Goal: Task Accomplishment & Management: Use online tool/utility

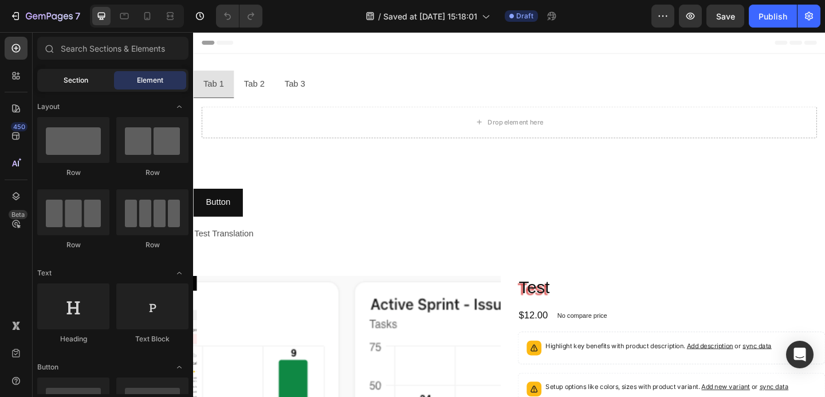
click at [80, 82] on span "Section" at bounding box center [76, 80] width 25 height 10
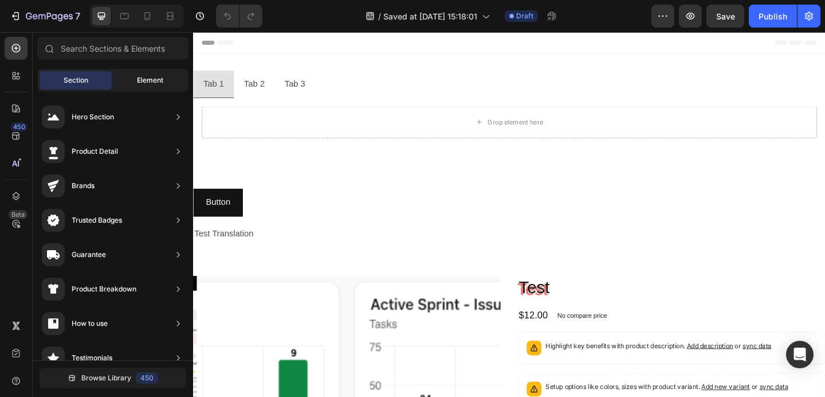
click at [146, 80] on span "Element" at bounding box center [150, 80] width 26 height 10
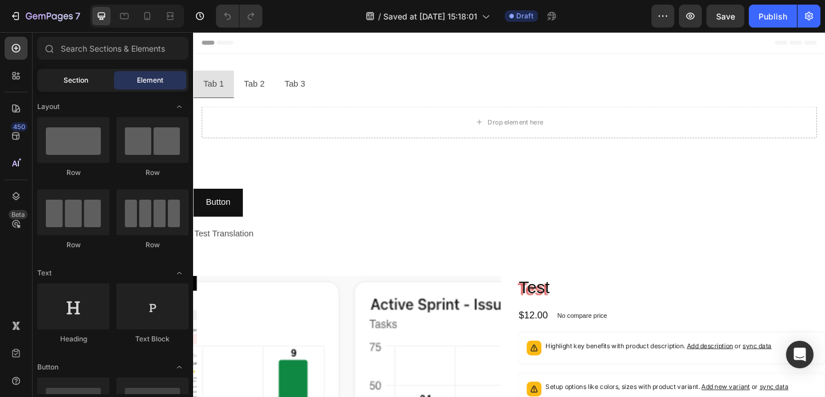
click at [76, 80] on span "Section" at bounding box center [76, 80] width 25 height 10
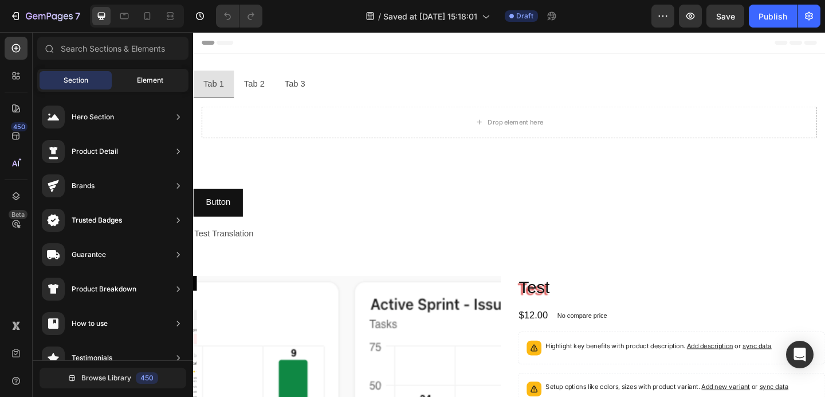
click at [151, 81] on span "Element" at bounding box center [150, 80] width 26 height 10
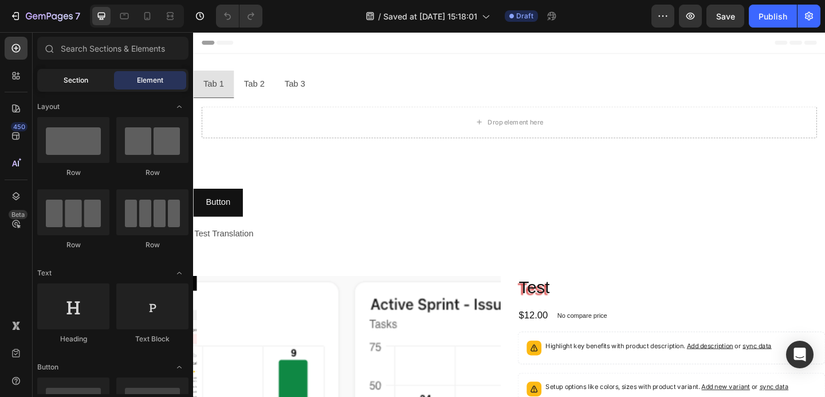
click at [73, 81] on span "Section" at bounding box center [76, 80] width 25 height 10
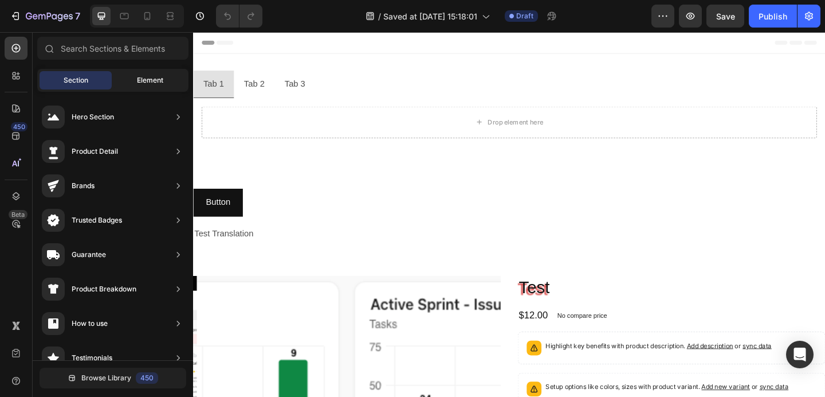
click at [158, 81] on span "Element" at bounding box center [150, 80] width 26 height 10
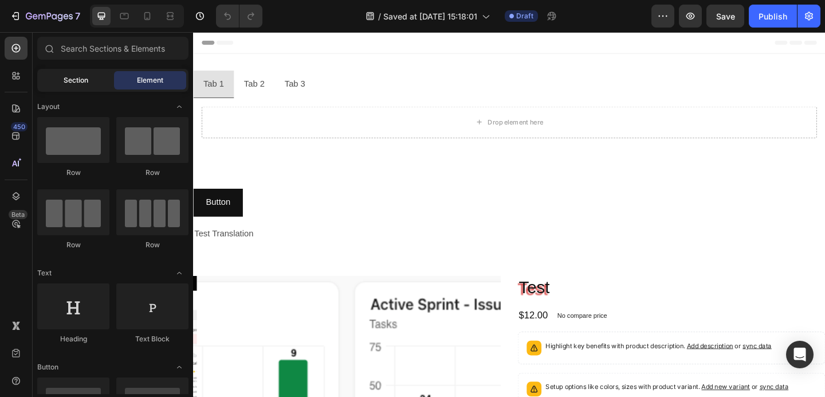
click at [82, 80] on span "Section" at bounding box center [76, 80] width 25 height 10
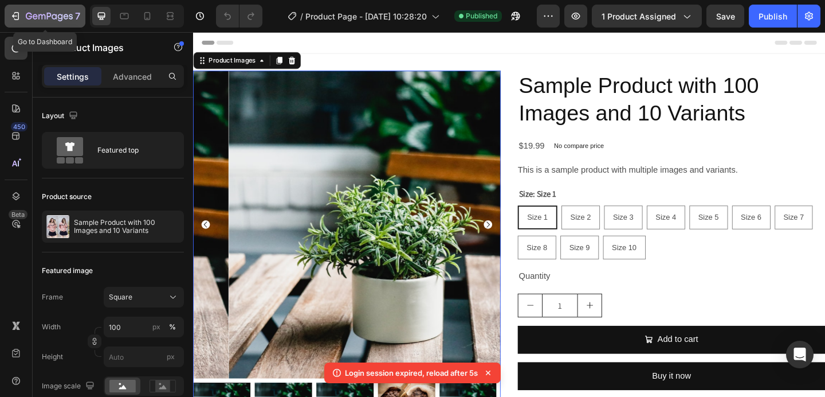
click at [47, 15] on icon "button" at bounding box center [49, 16] width 5 height 7
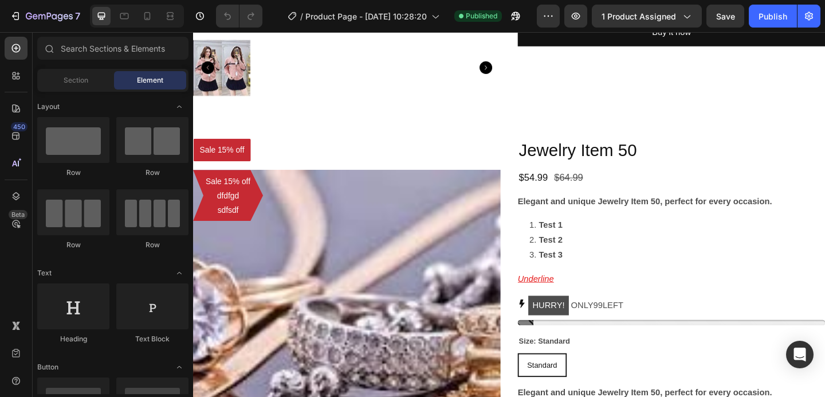
scroll to position [306, 0]
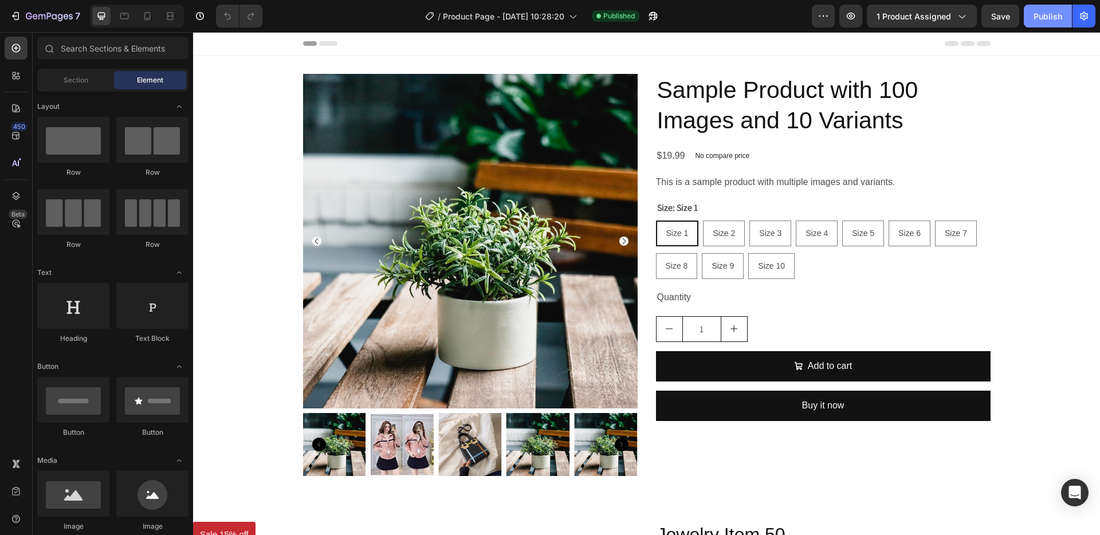
click at [1038, 17] on div "Publish" at bounding box center [1048, 16] width 29 height 12
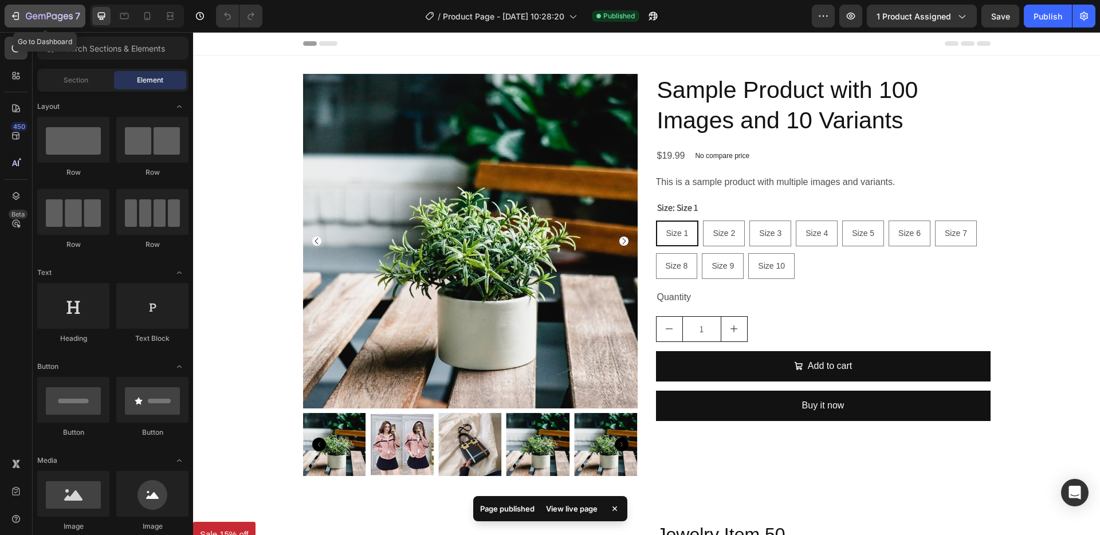
click at [45, 18] on icon "button" at bounding box center [49, 17] width 47 height 10
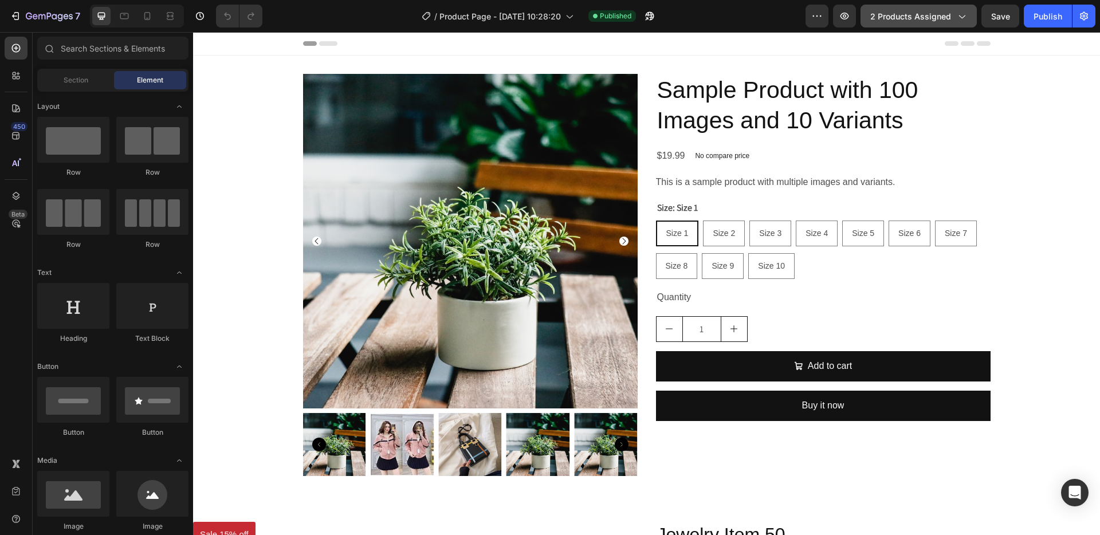
click at [913, 17] on span "2 products assigned" at bounding box center [910, 16] width 81 height 12
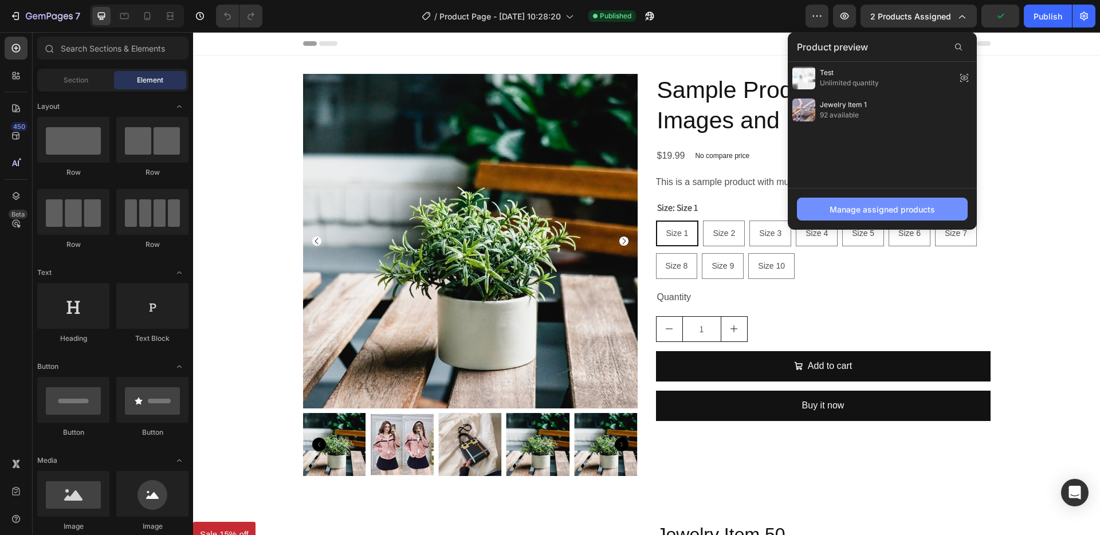
click at [892, 210] on div "Manage assigned products" at bounding box center [882, 209] width 105 height 12
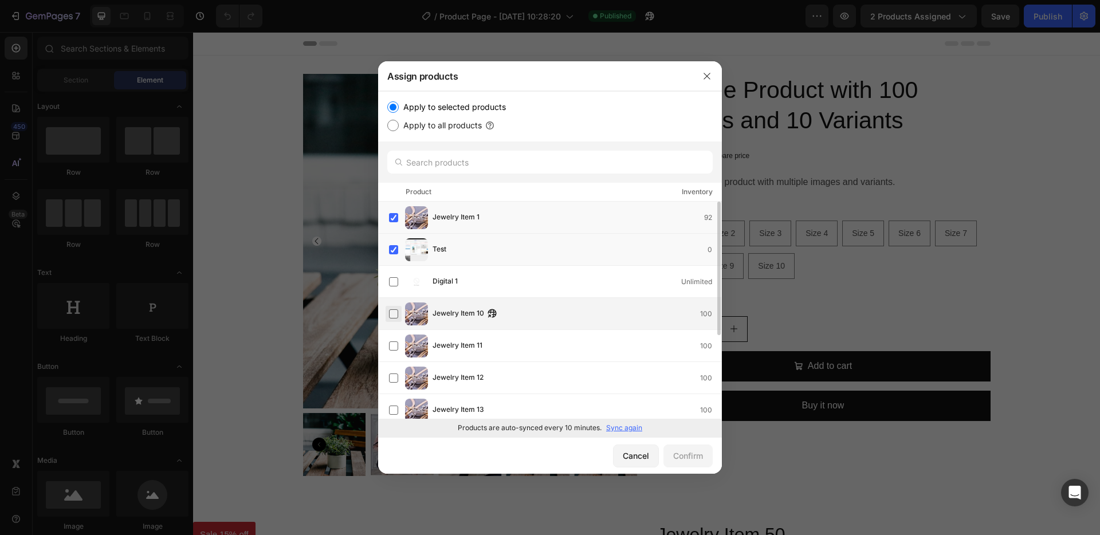
click at [394, 315] on label at bounding box center [393, 313] width 9 height 9
click at [685, 458] on div "Confirm" at bounding box center [688, 456] width 30 height 12
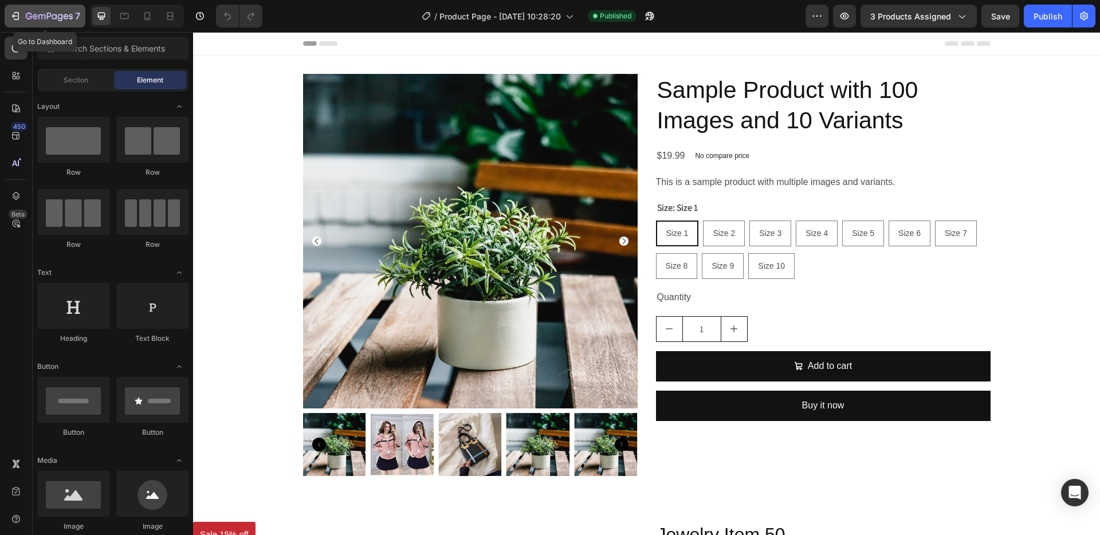
click at [57, 19] on icon "button" at bounding box center [49, 17] width 47 height 10
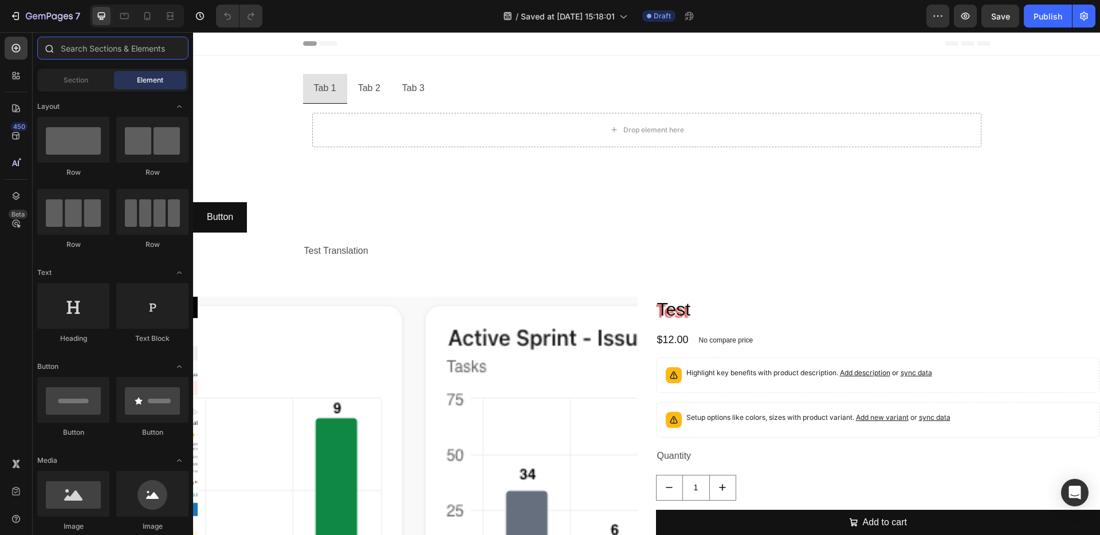
click at [85, 51] on input "text" at bounding box center [112, 48] width 151 height 23
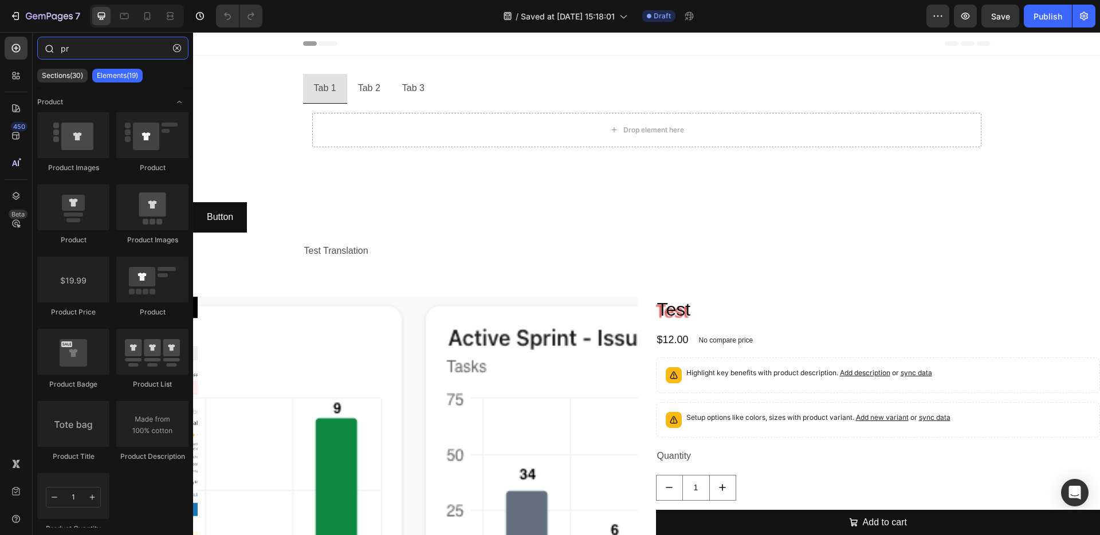
type input "p"
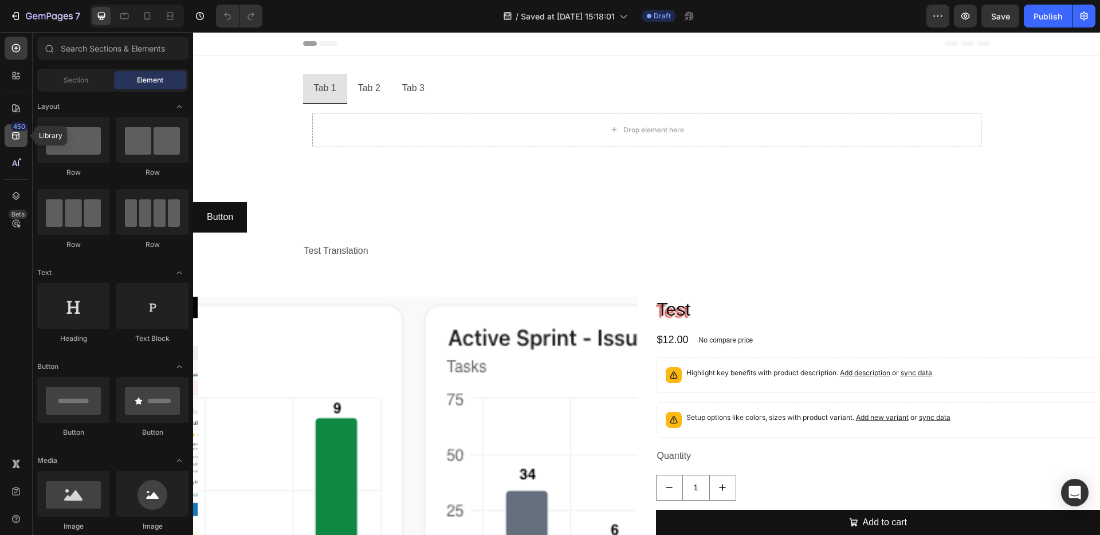
click at [11, 139] on icon at bounding box center [15, 135] width 11 height 11
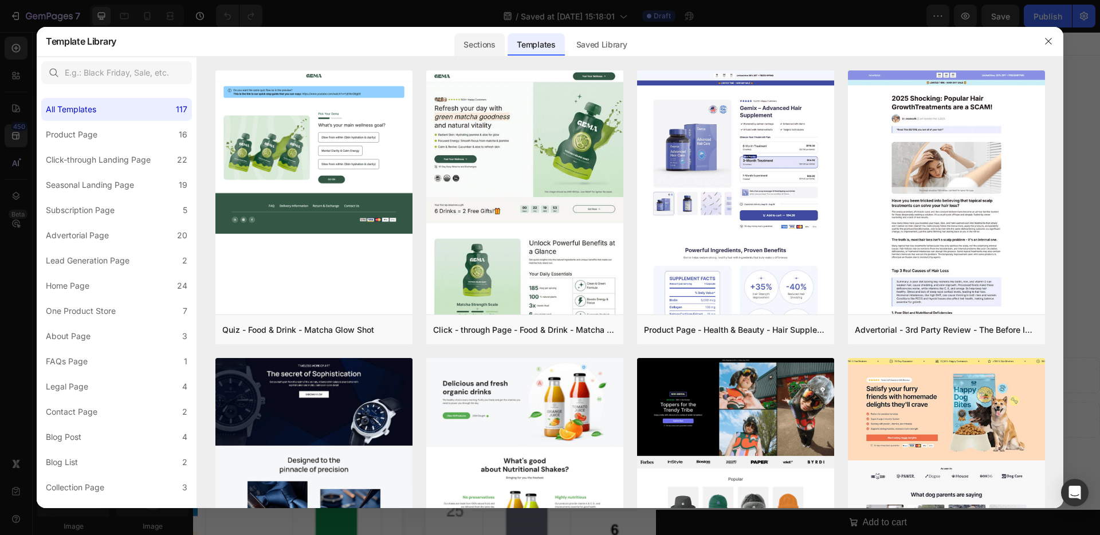
click at [491, 46] on div "Sections" at bounding box center [479, 44] width 50 height 23
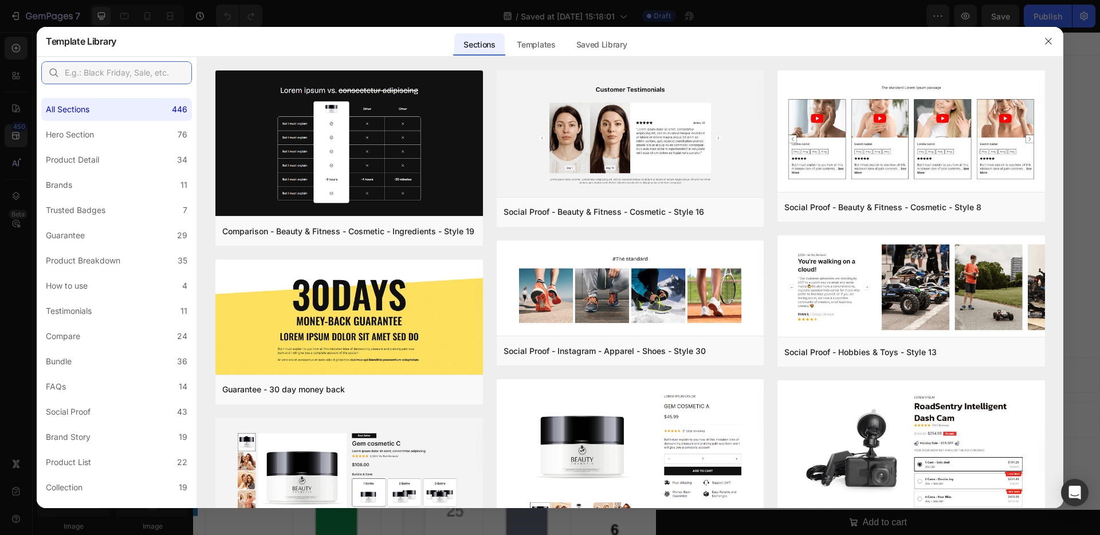
click at [98, 69] on input "text" at bounding box center [116, 72] width 151 height 23
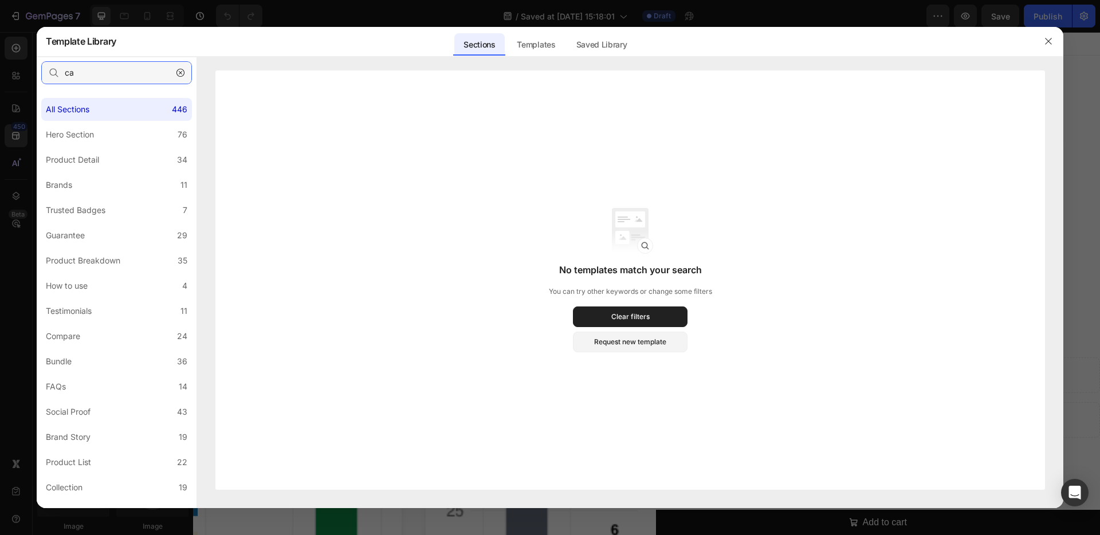
type input "c"
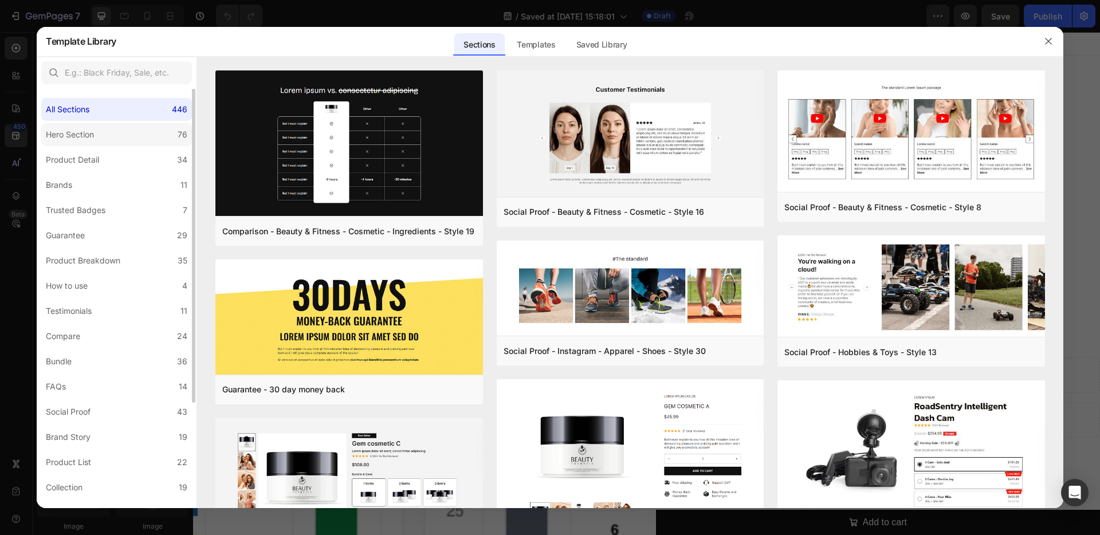
click at [113, 140] on label "Hero Section 76" at bounding box center [116, 134] width 151 height 23
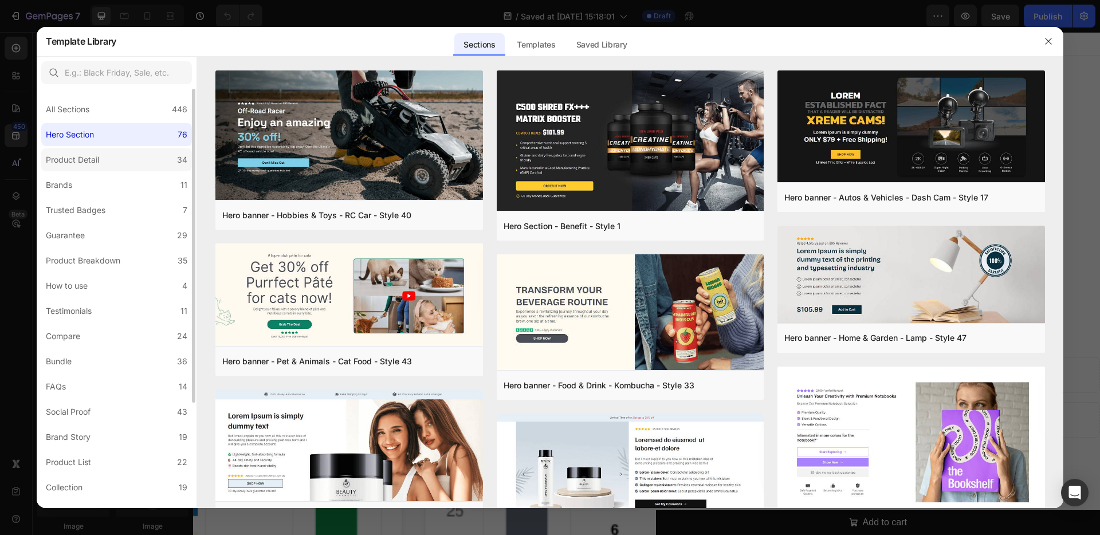
click at [115, 164] on label "Product Detail 34" at bounding box center [116, 159] width 151 height 23
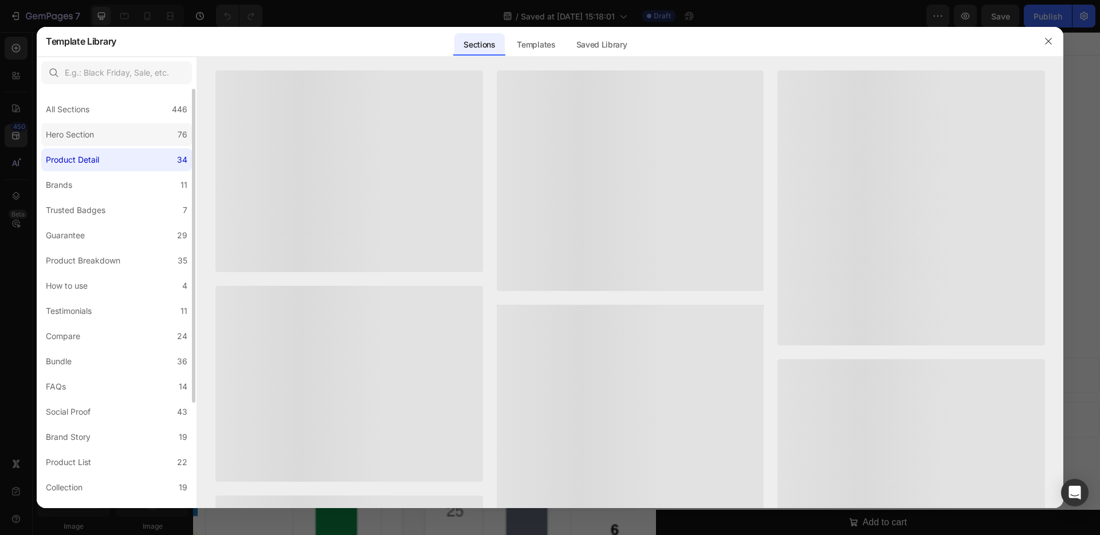
click at [110, 137] on label "Hero Section 76" at bounding box center [116, 134] width 151 height 23
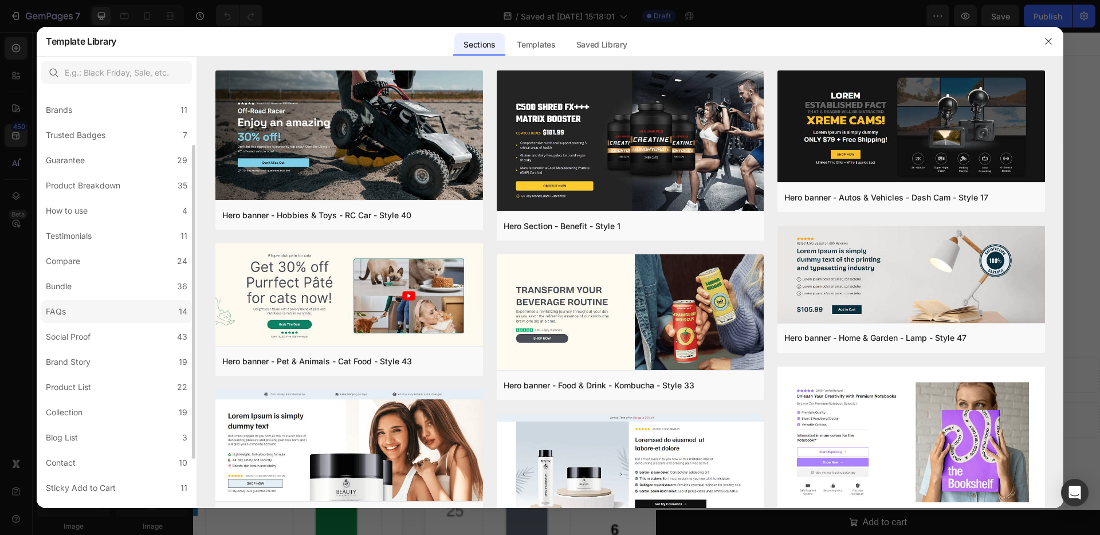
scroll to position [142, 0]
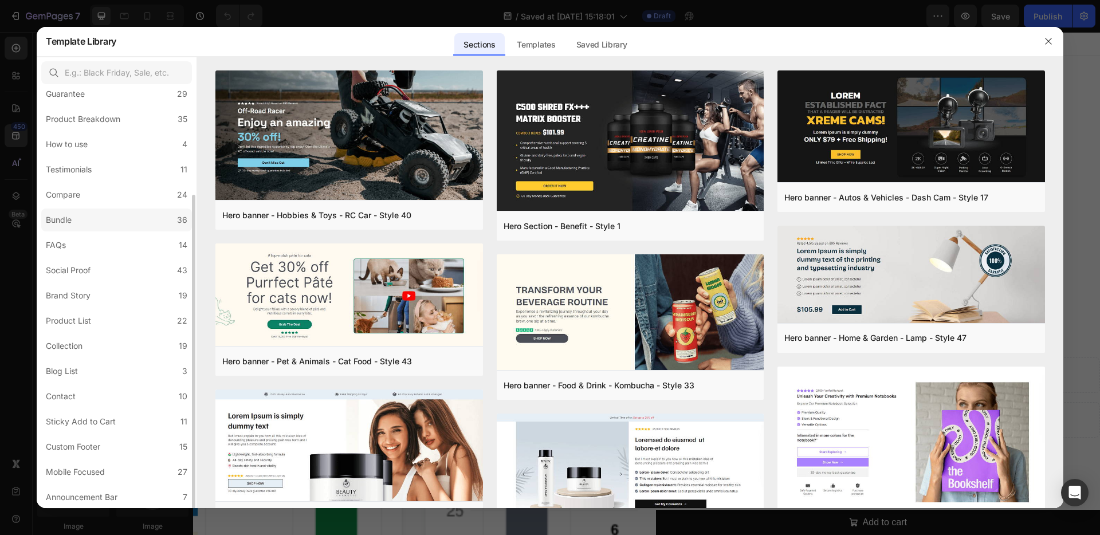
click at [96, 222] on label "Bundle 36" at bounding box center [116, 220] width 151 height 23
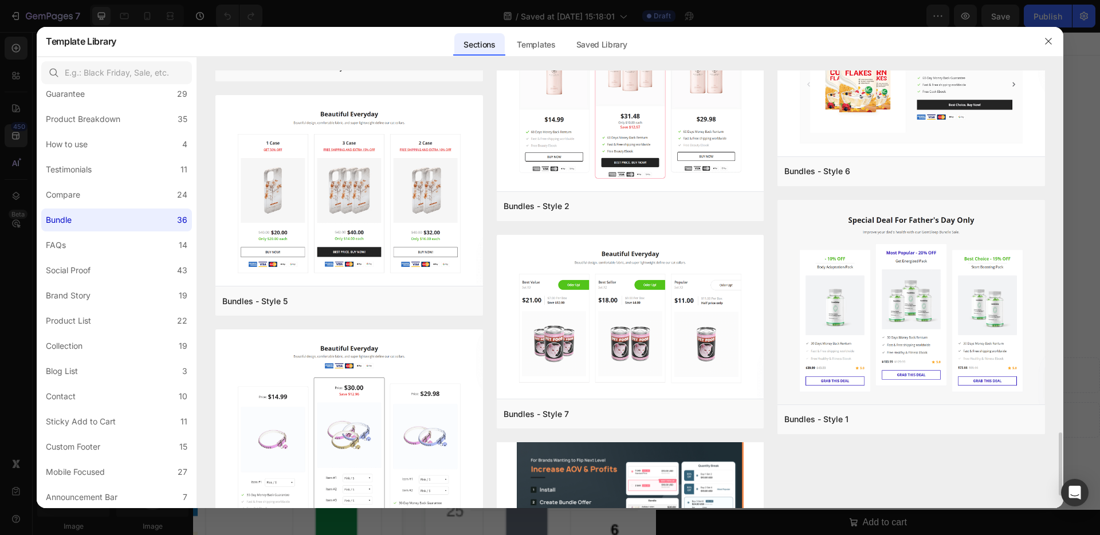
scroll to position [2481, 0]
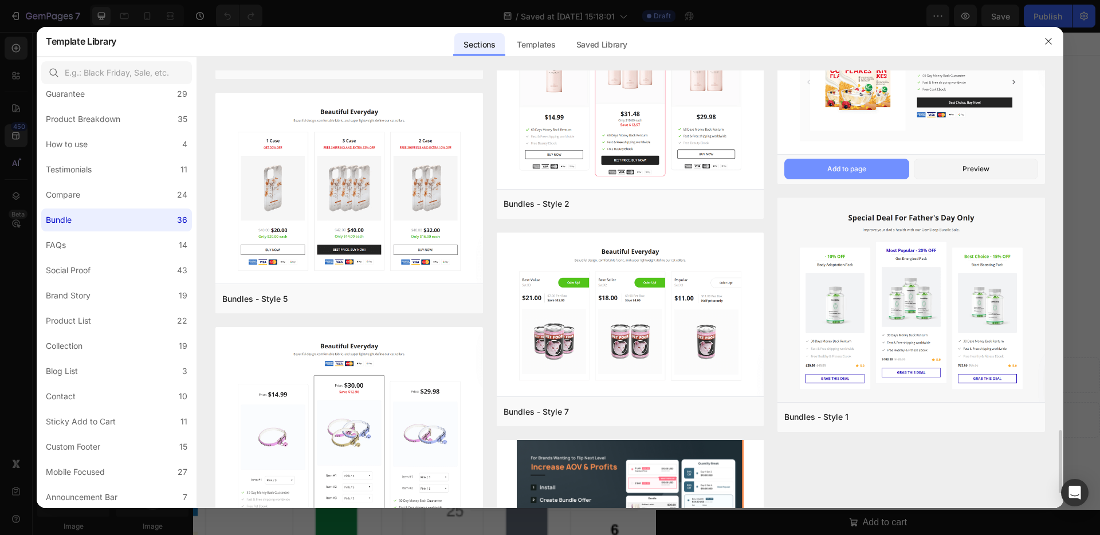
click at [879, 173] on button "Add to page" at bounding box center [846, 169] width 124 height 21
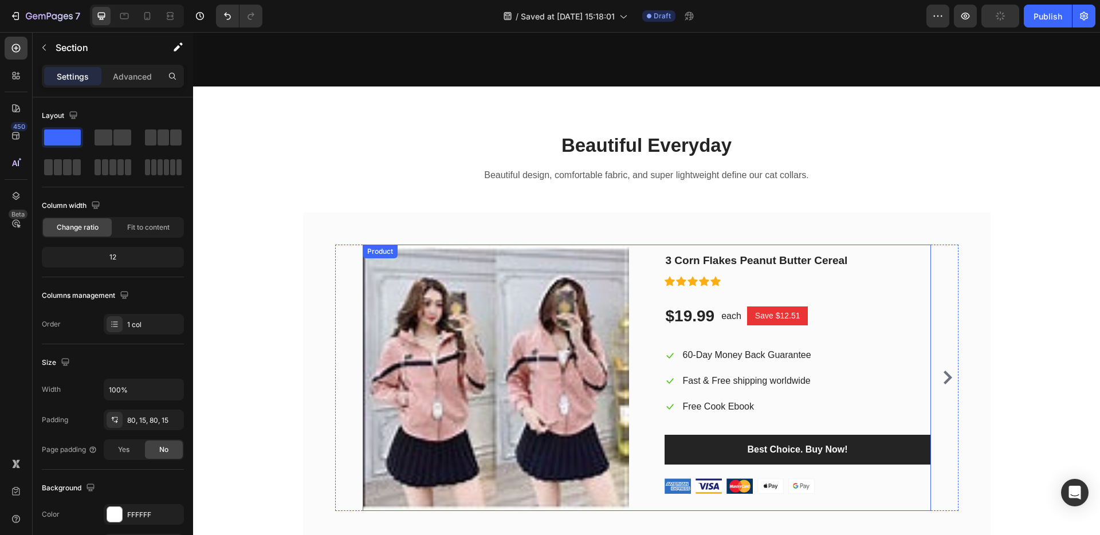
scroll to position [8480, 0]
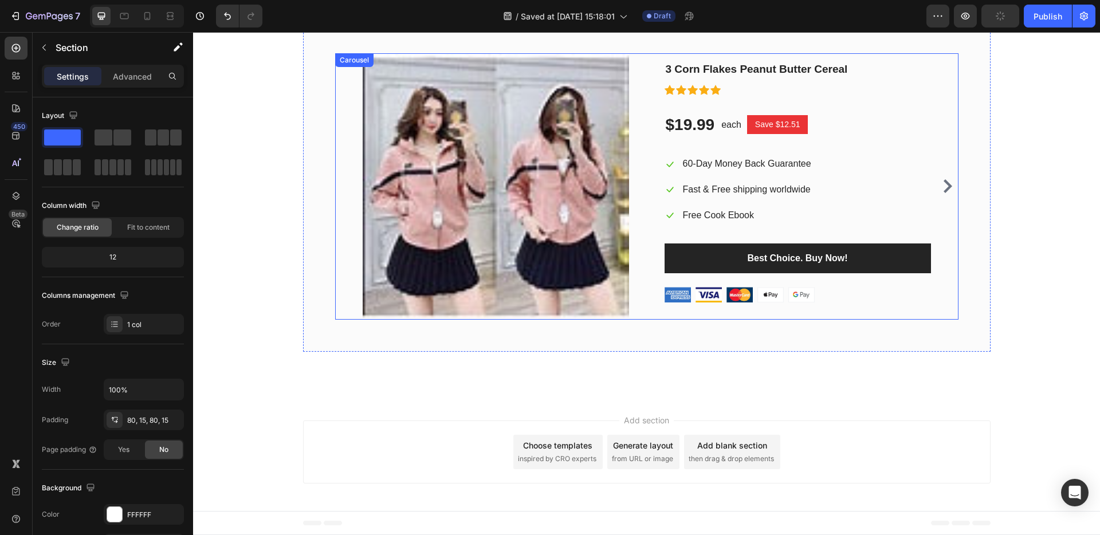
click at [951, 189] on button "Carousel Next Arrow" at bounding box center [948, 186] width 18 height 18
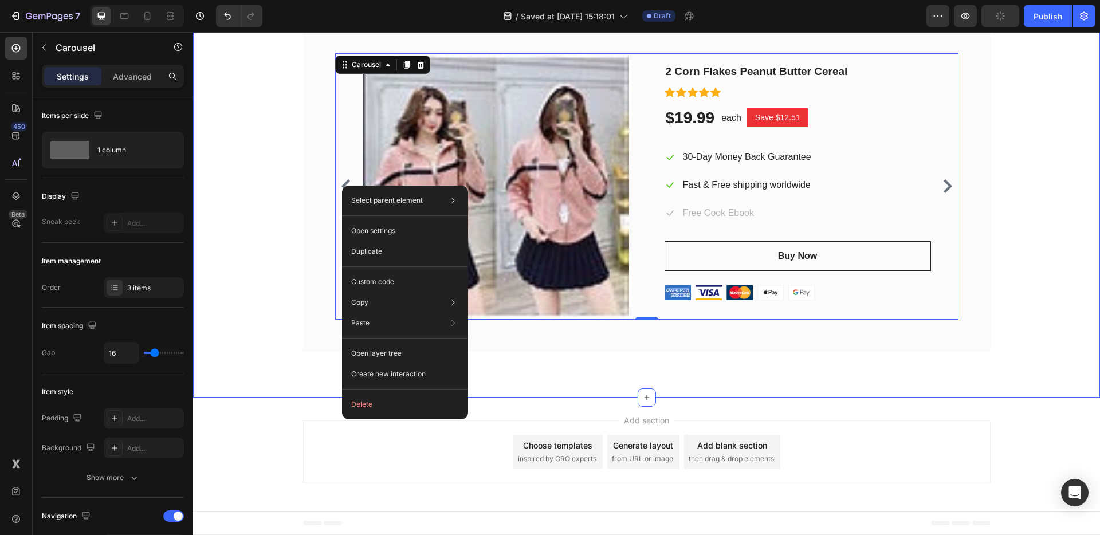
click at [270, 245] on div "Beautiful Everyday Heading Beautiful design, comfortable fabric, and super ligh…" at bounding box center [647, 146] width 890 height 411
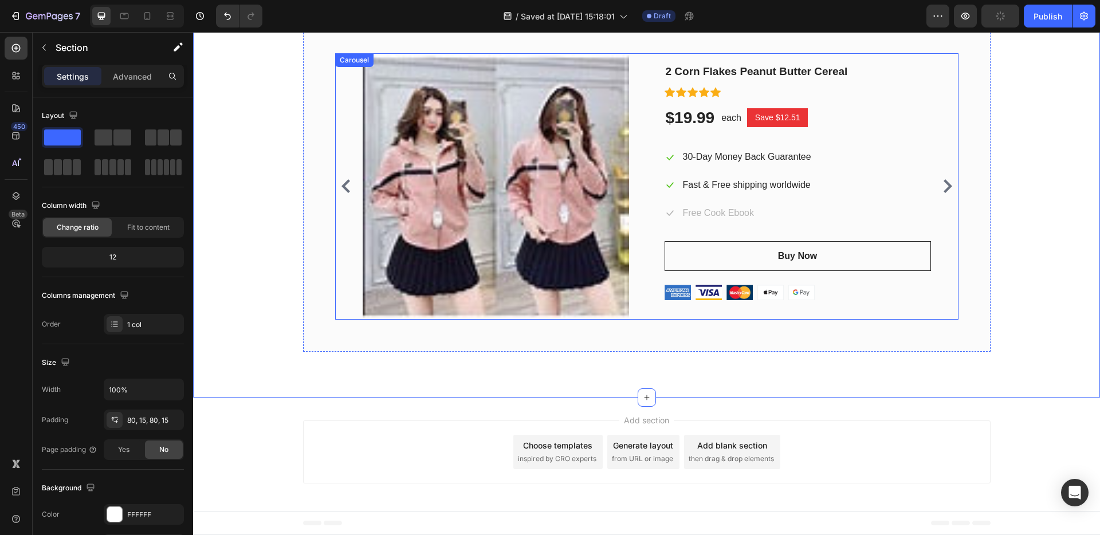
click at [346, 208] on div "(P) Images & Gallery 3 Corn Flakes Peanut Butter Cereal Heading Icon Icon Icon …" at bounding box center [646, 186] width 623 height 266
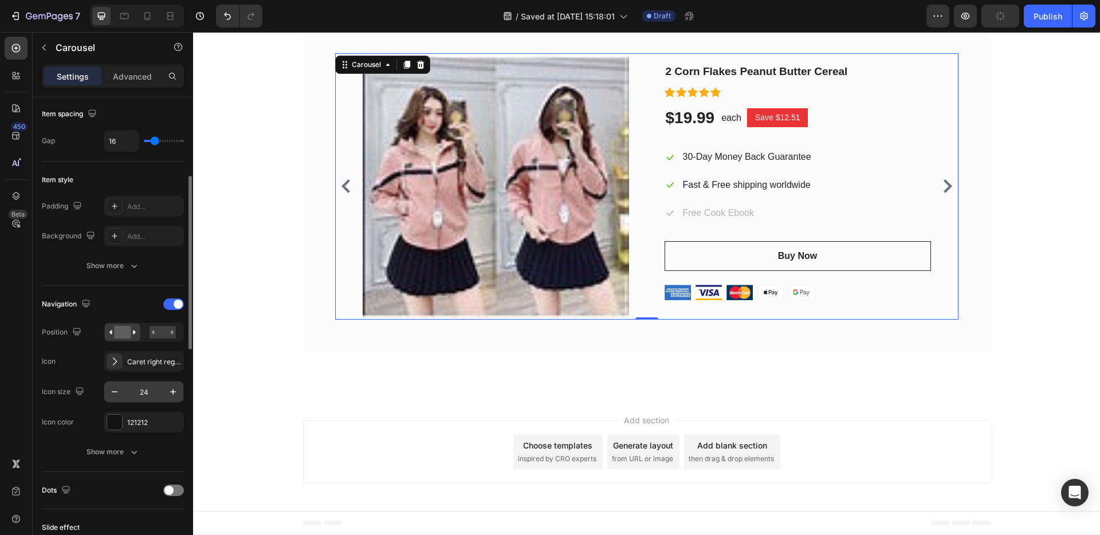
scroll to position [296, 0]
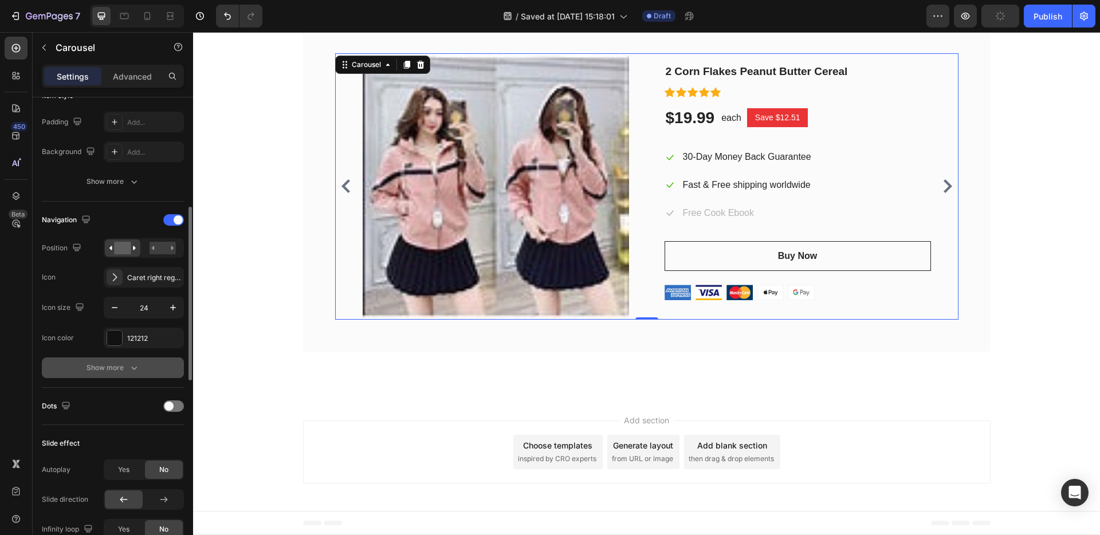
click at [118, 365] on div "Show more" at bounding box center [113, 367] width 53 height 11
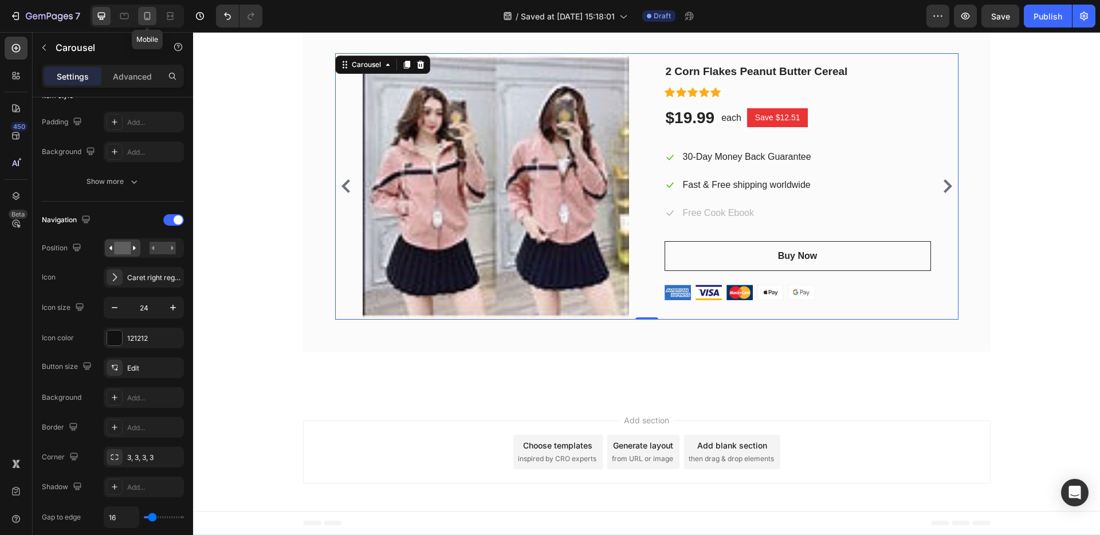
click at [144, 18] on icon at bounding box center [147, 16] width 6 height 8
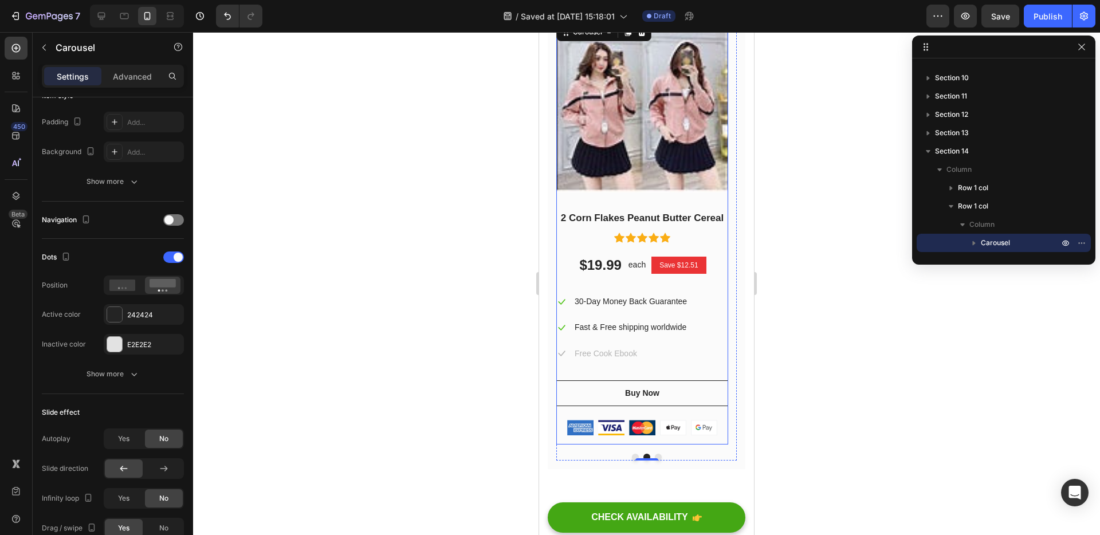
scroll to position [8547, 0]
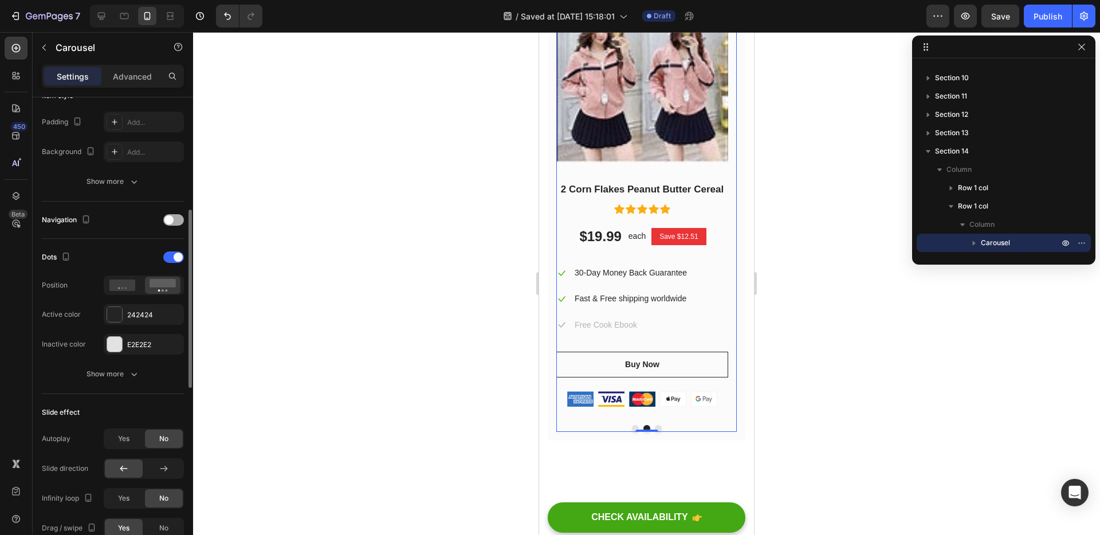
click at [172, 222] on span at bounding box center [168, 219] width 9 height 9
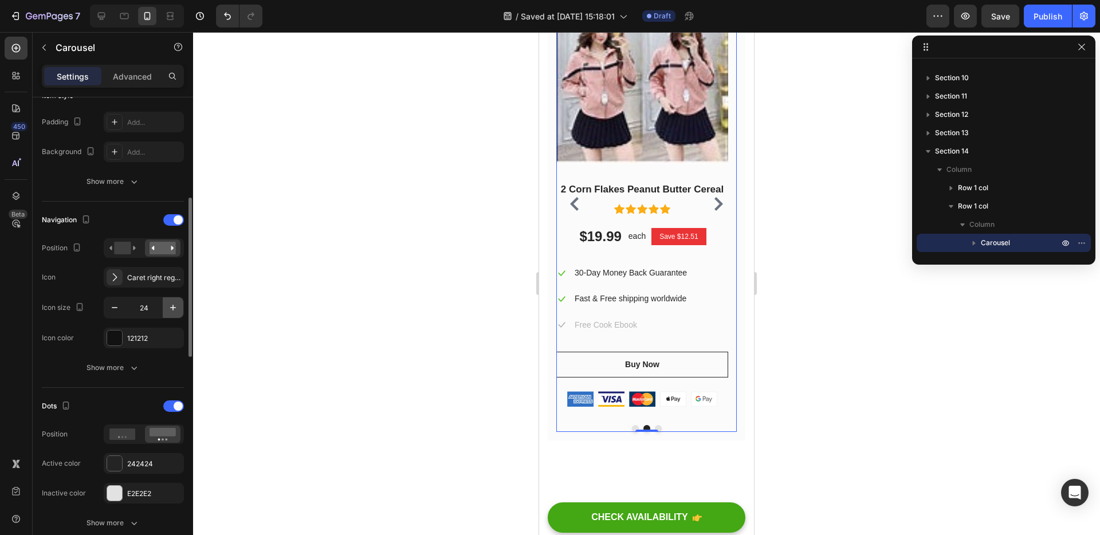
click at [173, 309] on icon "button" at bounding box center [173, 308] width 6 height 6
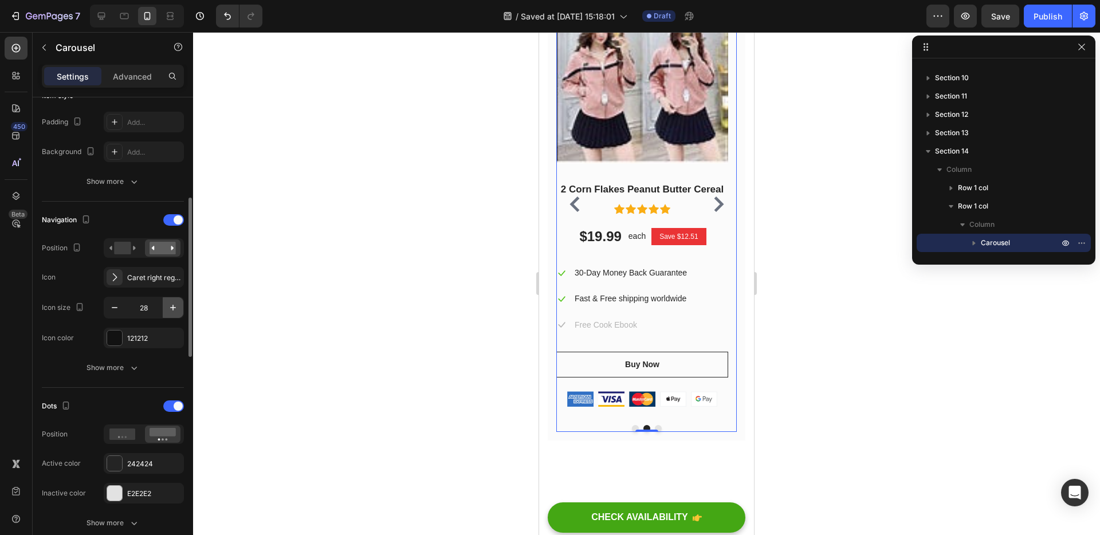
click at [173, 309] on icon "button" at bounding box center [173, 308] width 6 height 6
type input "32"
click at [118, 362] on div "Show more" at bounding box center [113, 367] width 53 height 11
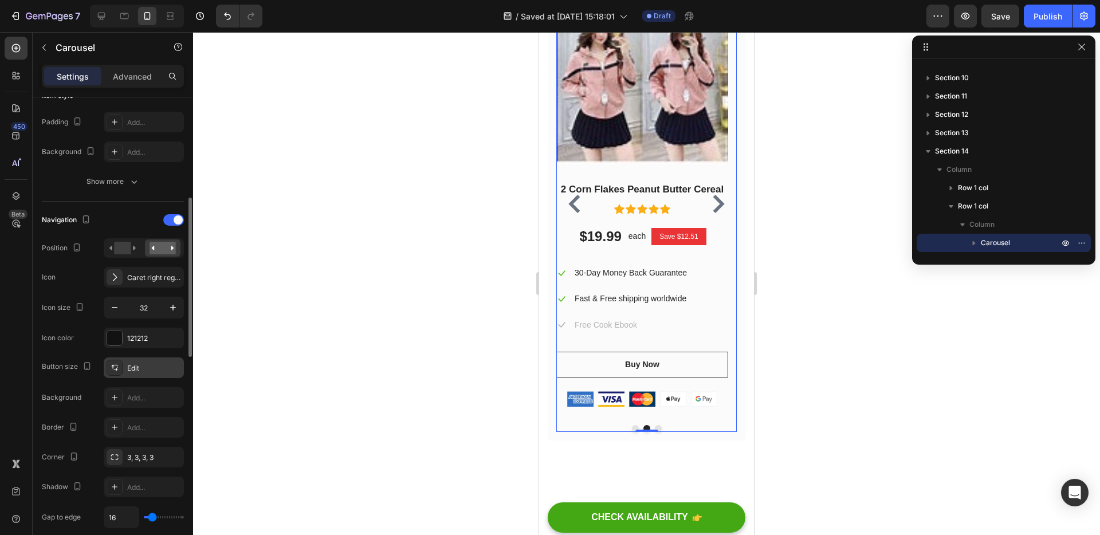
click at [150, 367] on div "Edit" at bounding box center [154, 368] width 54 height 10
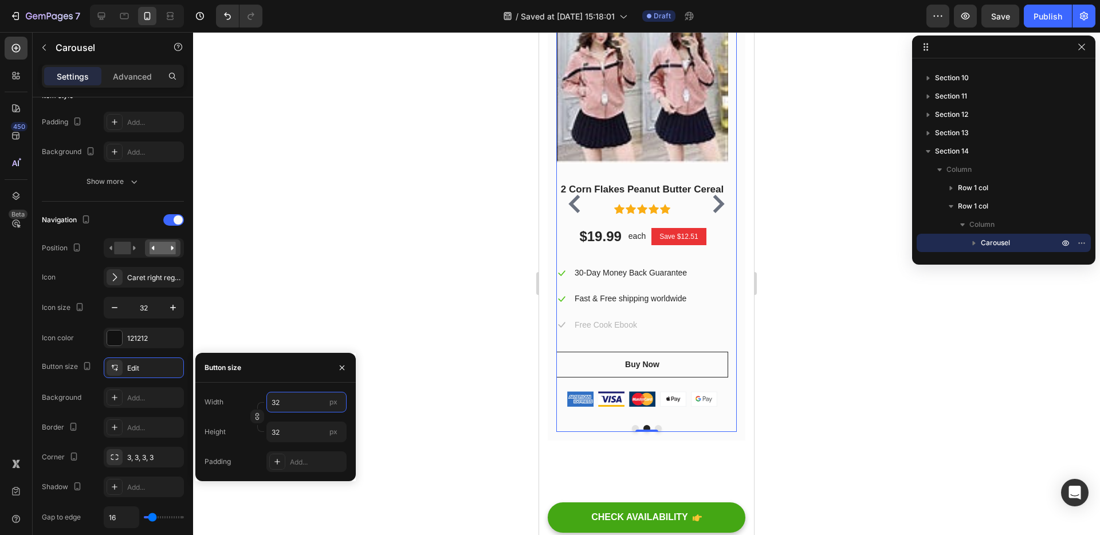
click at [293, 402] on input "32" at bounding box center [306, 402] width 80 height 21
click at [298, 470] on p "Large 40px" at bounding box center [304, 471] width 66 height 10
type input "40"
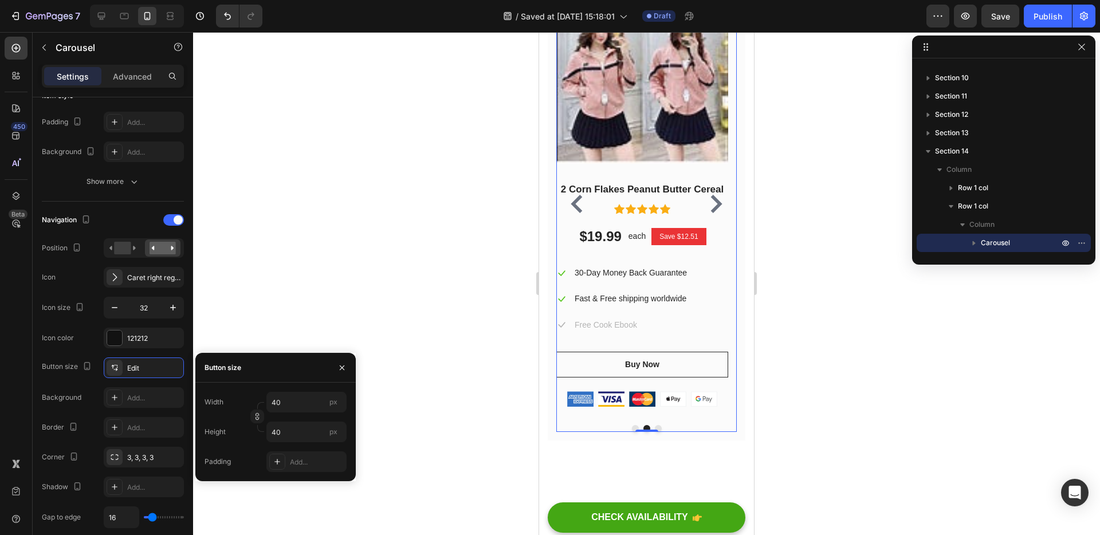
click at [336, 310] on div at bounding box center [646, 283] width 907 height 503
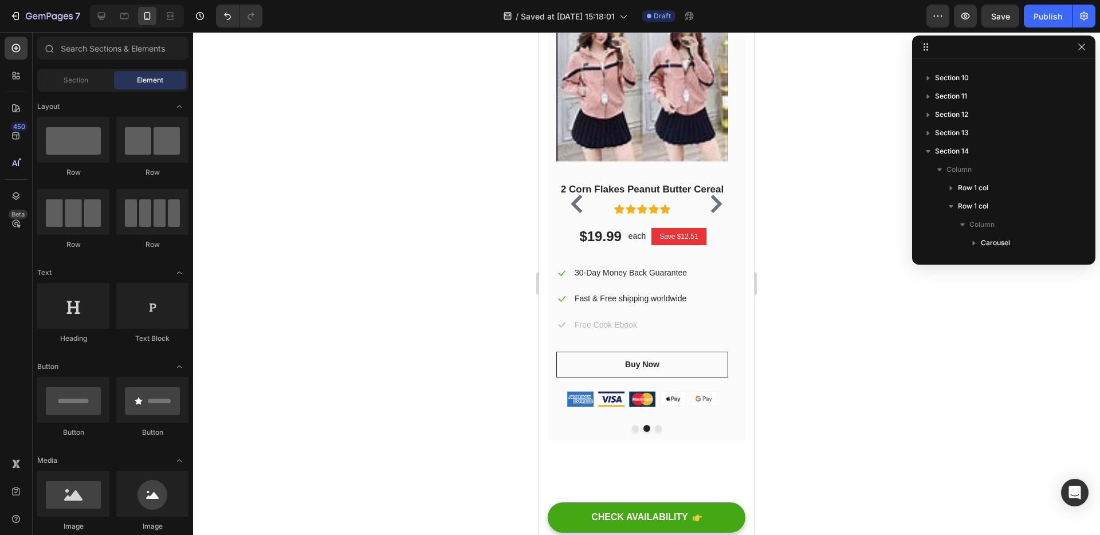
click at [308, 301] on div at bounding box center [646, 283] width 907 height 503
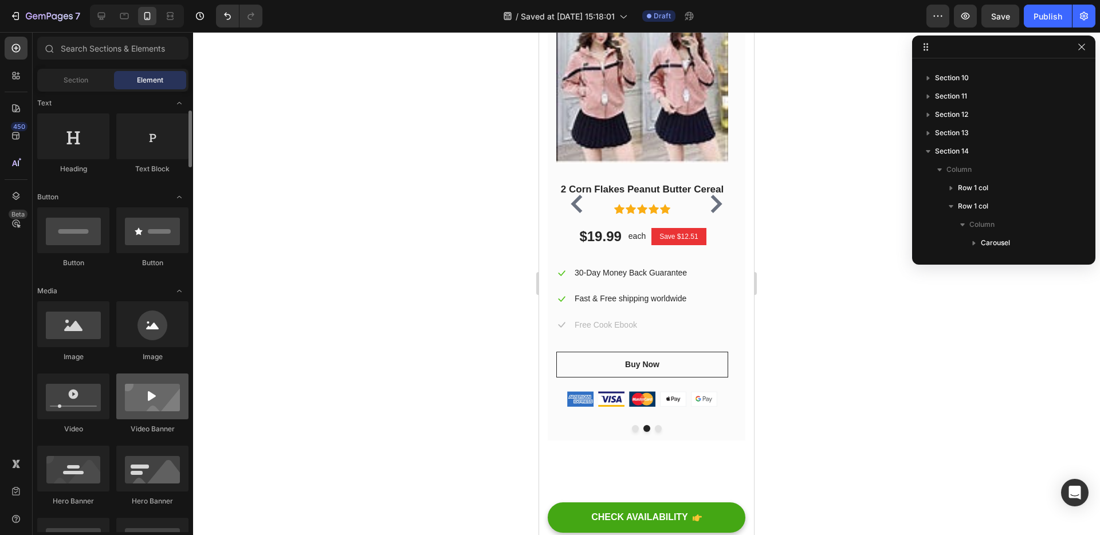
scroll to position [0, 0]
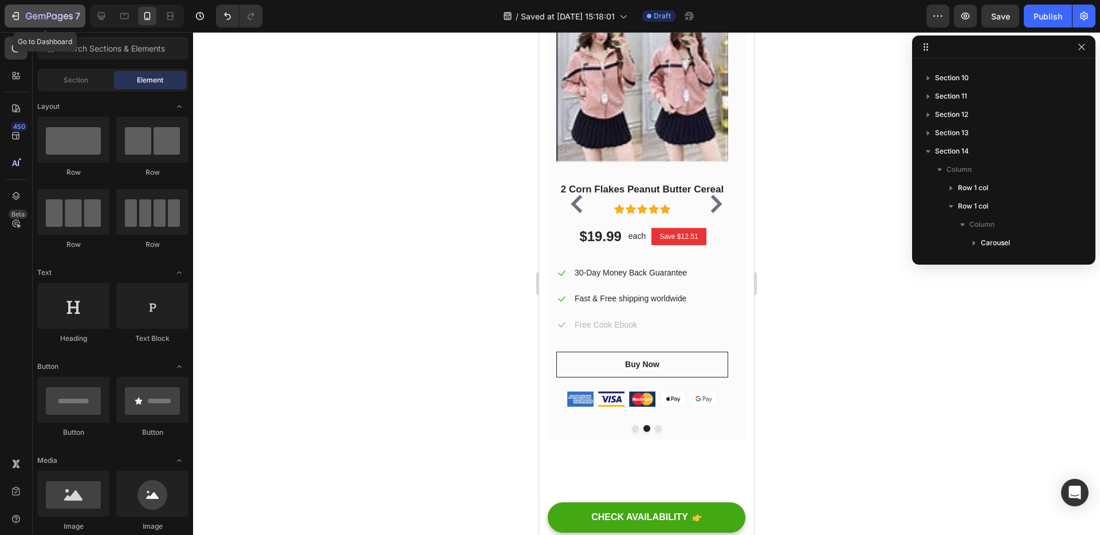
click at [53, 21] on icon "button" at bounding box center [49, 17] width 47 height 10
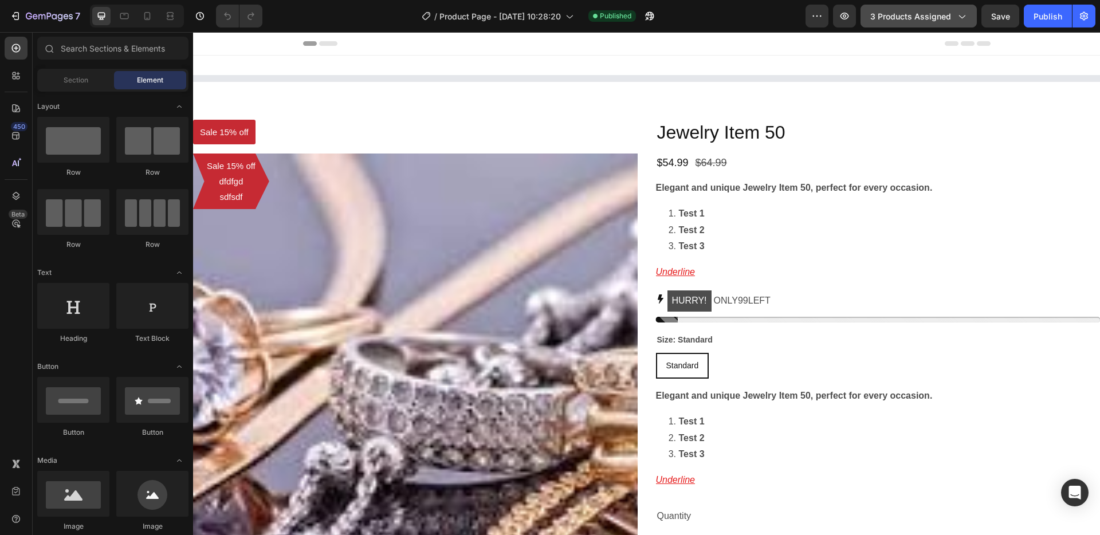
click at [925, 15] on span "3 products assigned" at bounding box center [910, 16] width 81 height 12
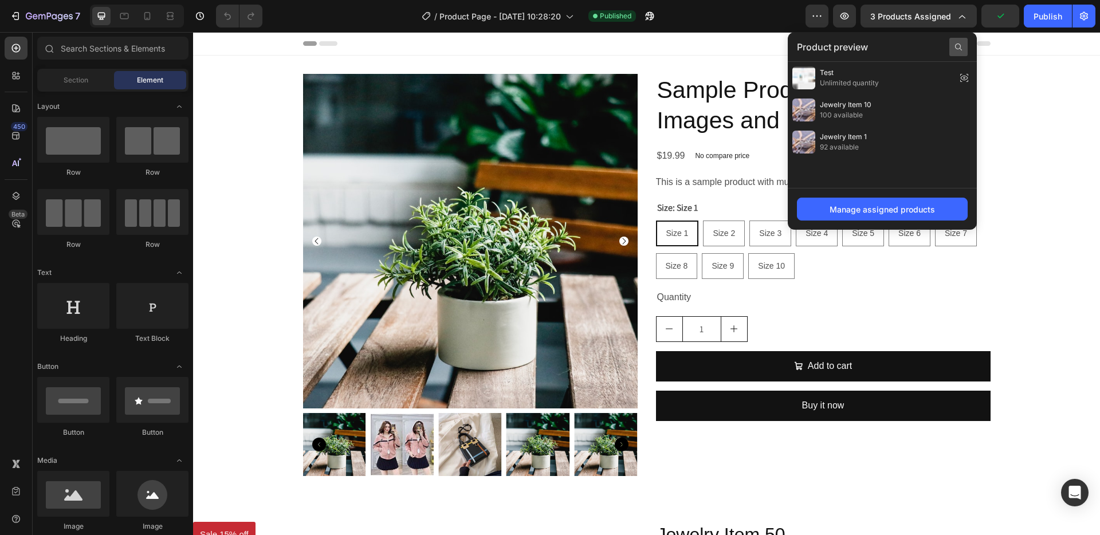
click at [962, 48] on icon at bounding box center [958, 46] width 9 height 9
click at [888, 175] on div "Test Unlimited quantity Jewelry Item 10 100 available Jewelry Item 1 92 availab…" at bounding box center [882, 125] width 189 height 126
click at [904, 210] on div "Manage assigned products" at bounding box center [882, 209] width 105 height 12
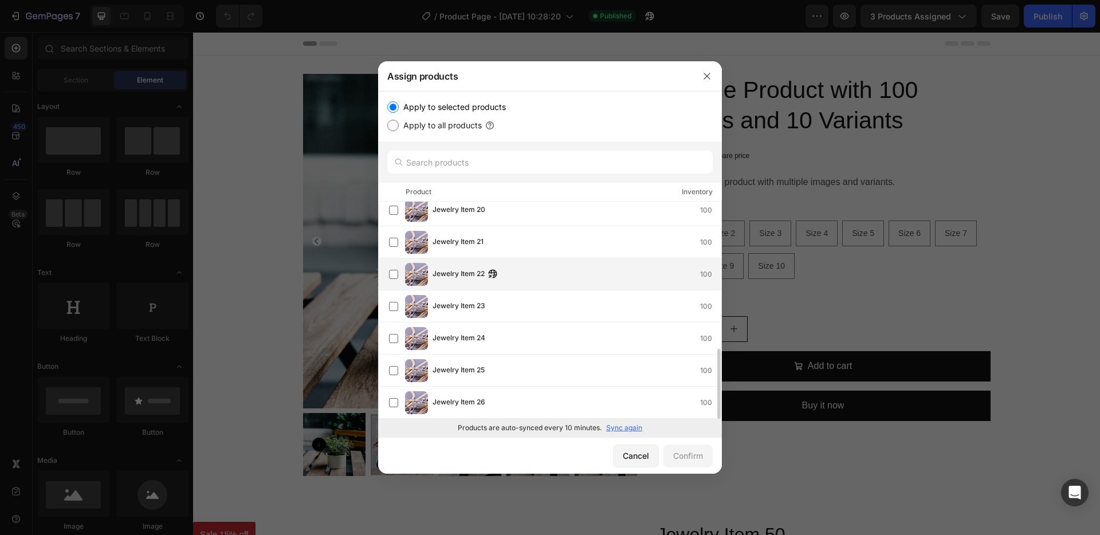
scroll to position [457, 0]
click at [635, 457] on div "Cancel" at bounding box center [636, 456] width 26 height 12
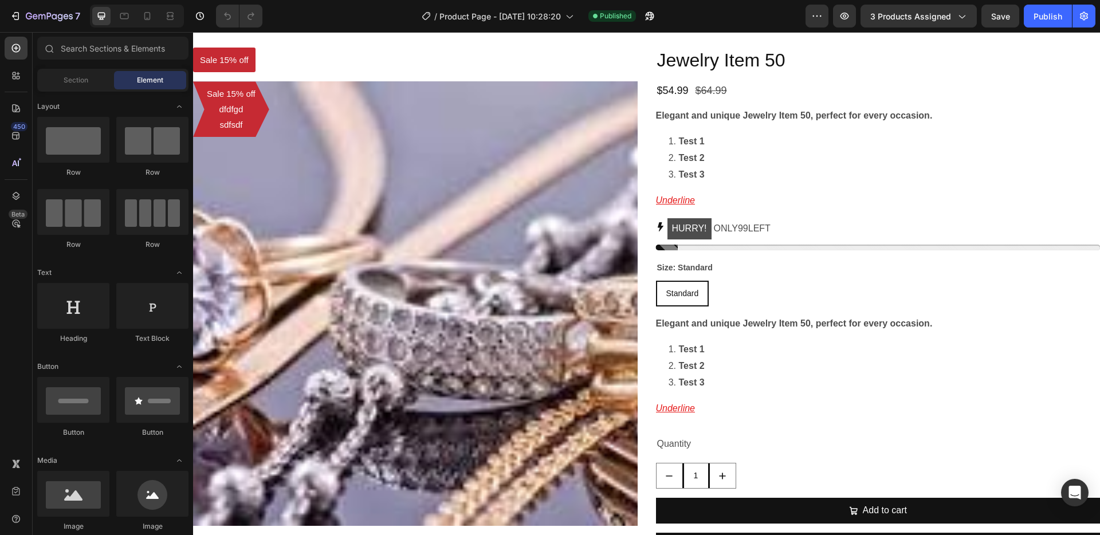
scroll to position [0, 0]
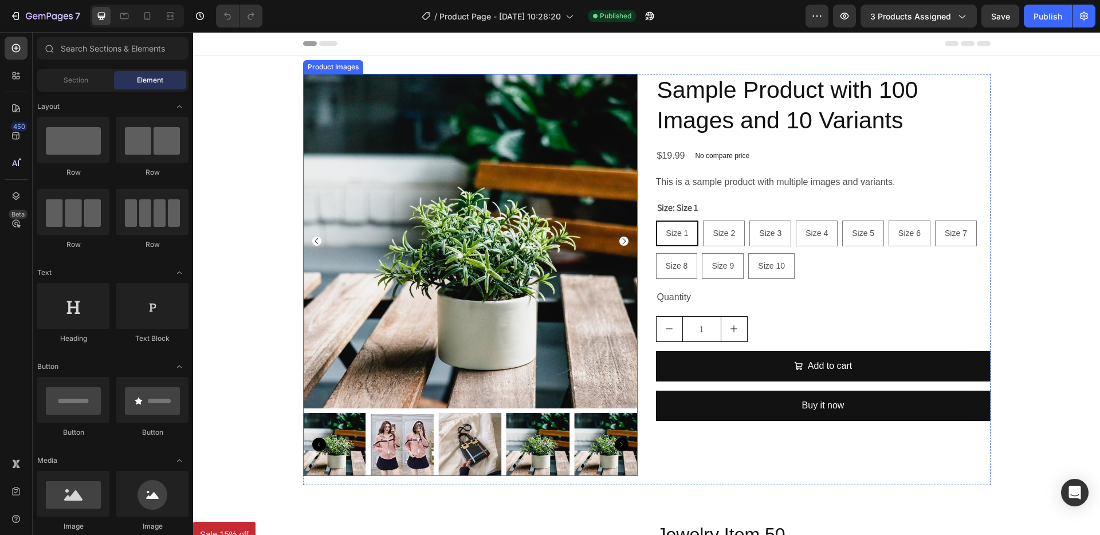
click at [619, 241] on icon "Carousel Next Arrow" at bounding box center [623, 241] width 9 height 9
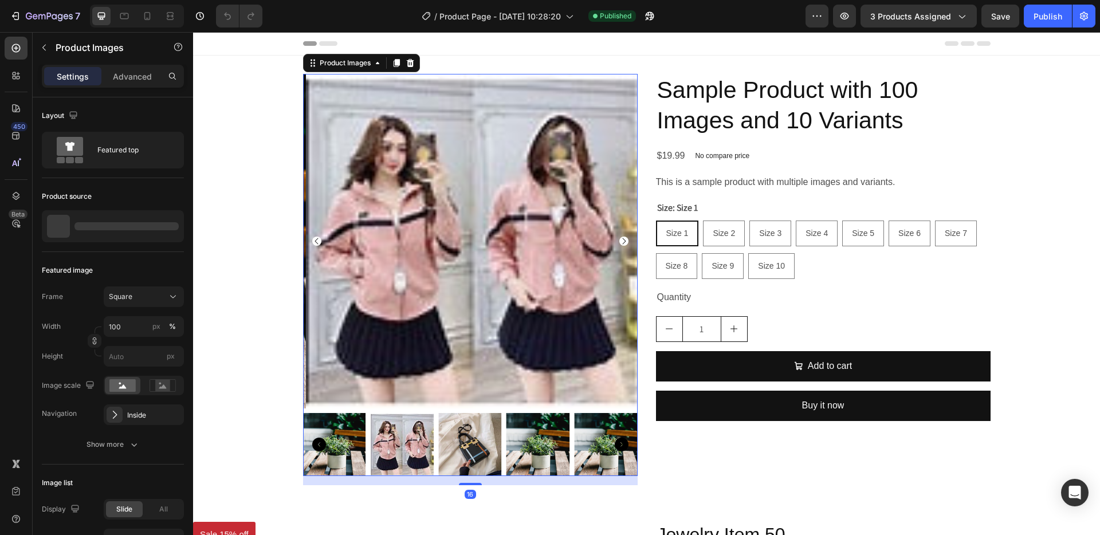
click at [619, 241] on icon "Carousel Next Arrow" at bounding box center [623, 241] width 9 height 9
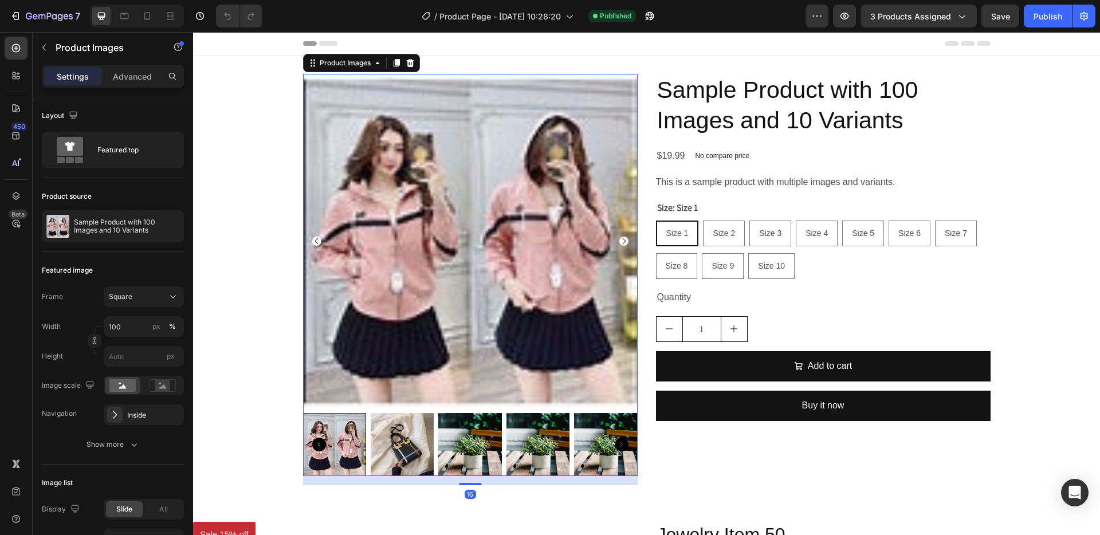
click at [619, 241] on icon "Carousel Next Arrow" at bounding box center [623, 241] width 9 height 9
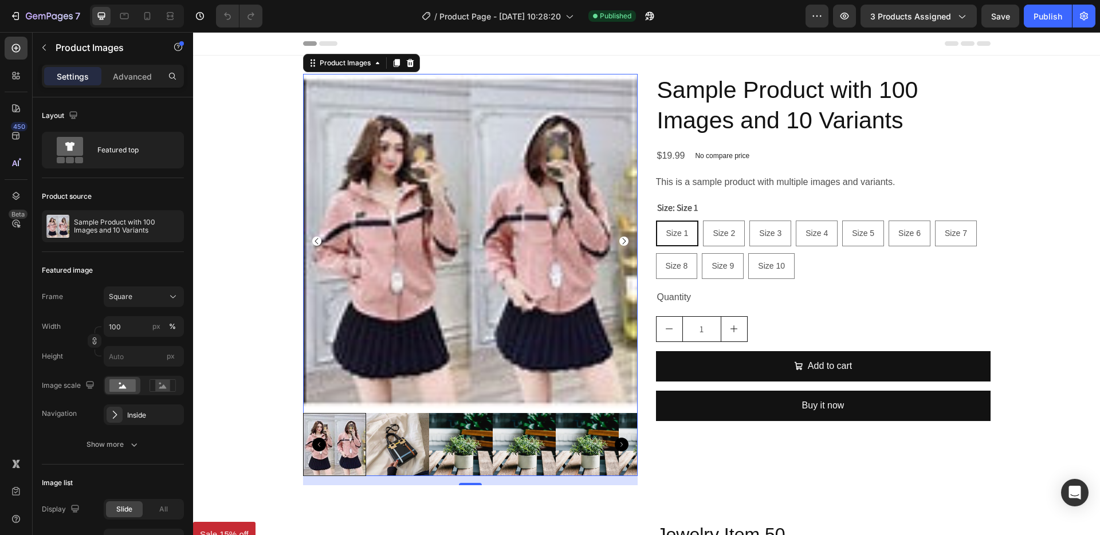
click at [619, 241] on icon "Carousel Next Arrow" at bounding box center [623, 241] width 9 height 9
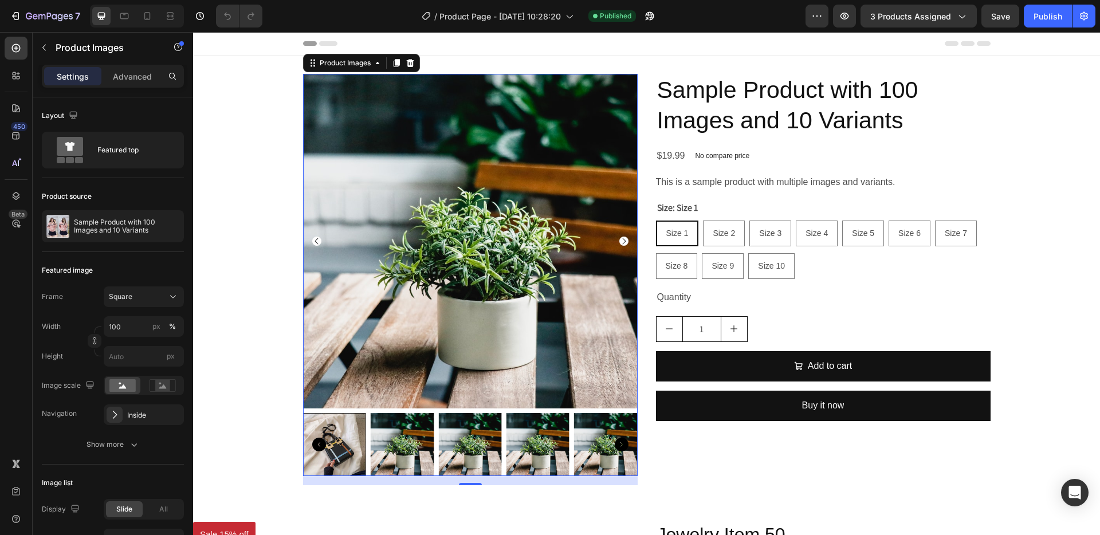
click at [619, 241] on icon "Carousel Next Arrow" at bounding box center [623, 241] width 9 height 9
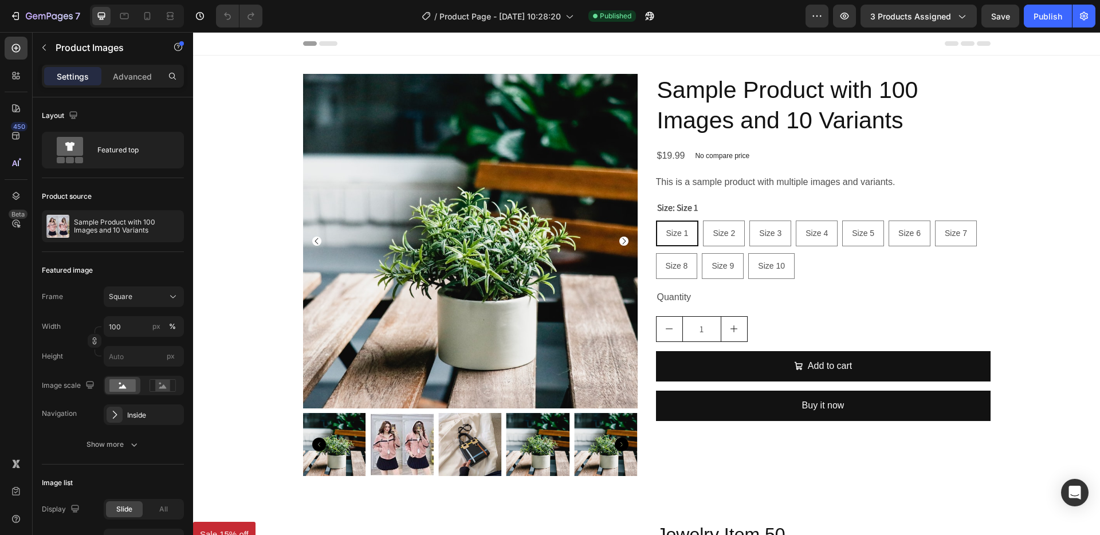
click at [622, 241] on icon "Carousel Next Arrow" at bounding box center [623, 241] width 3 height 6
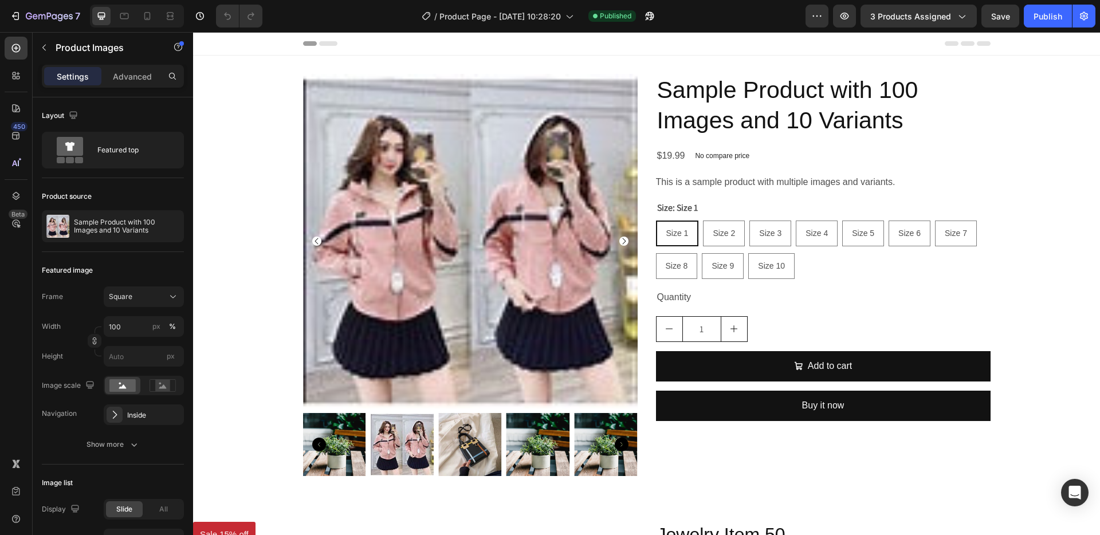
click at [622, 241] on icon "Carousel Next Arrow" at bounding box center [623, 241] width 3 height 6
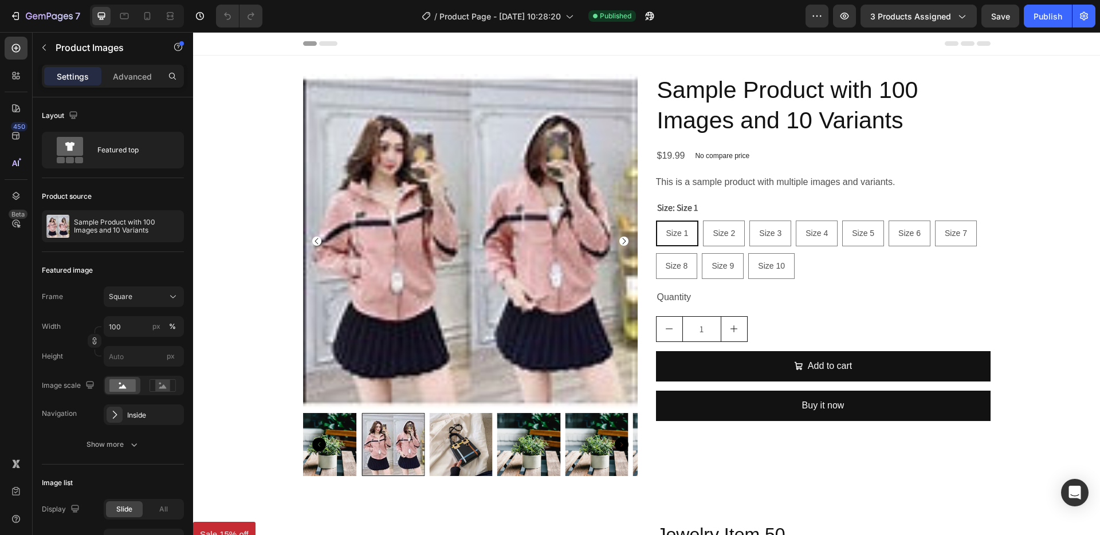
click at [619, 241] on icon "Carousel Next Arrow" at bounding box center [623, 241] width 9 height 9
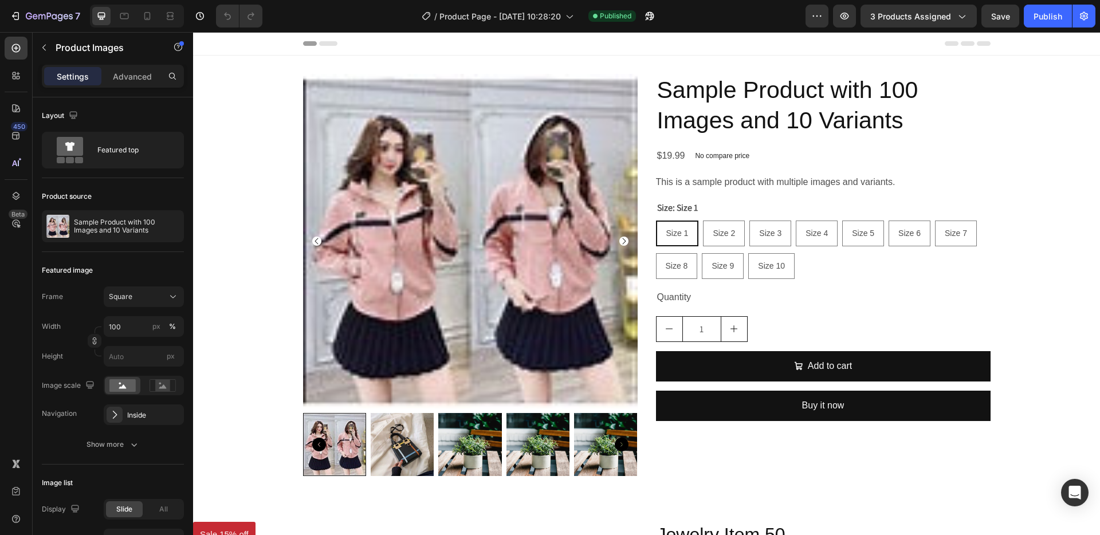
click at [622, 240] on icon "Carousel Next Arrow" at bounding box center [623, 241] width 3 height 6
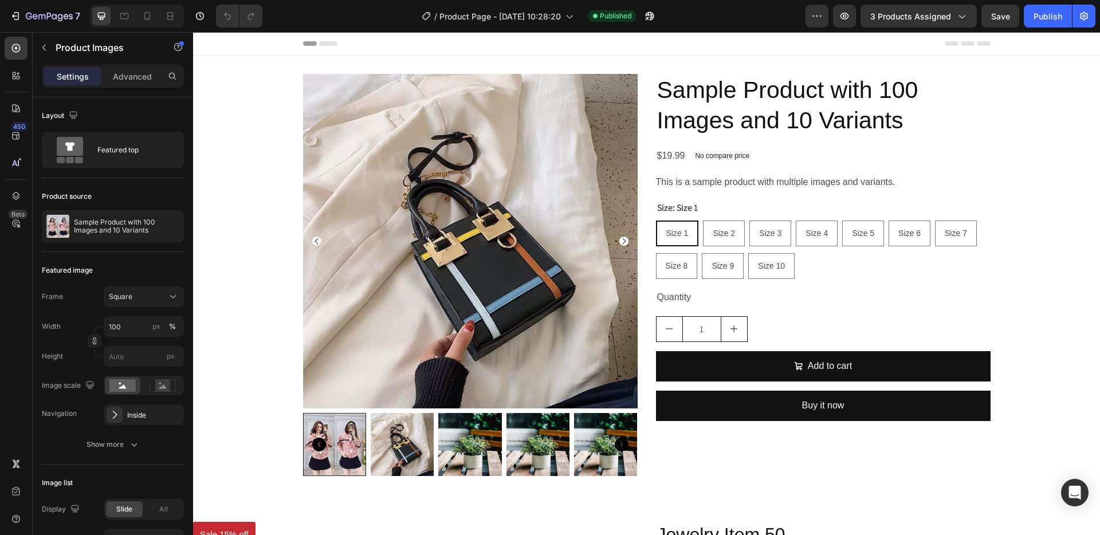
click at [622, 240] on icon "Carousel Next Arrow" at bounding box center [623, 241] width 3 height 6
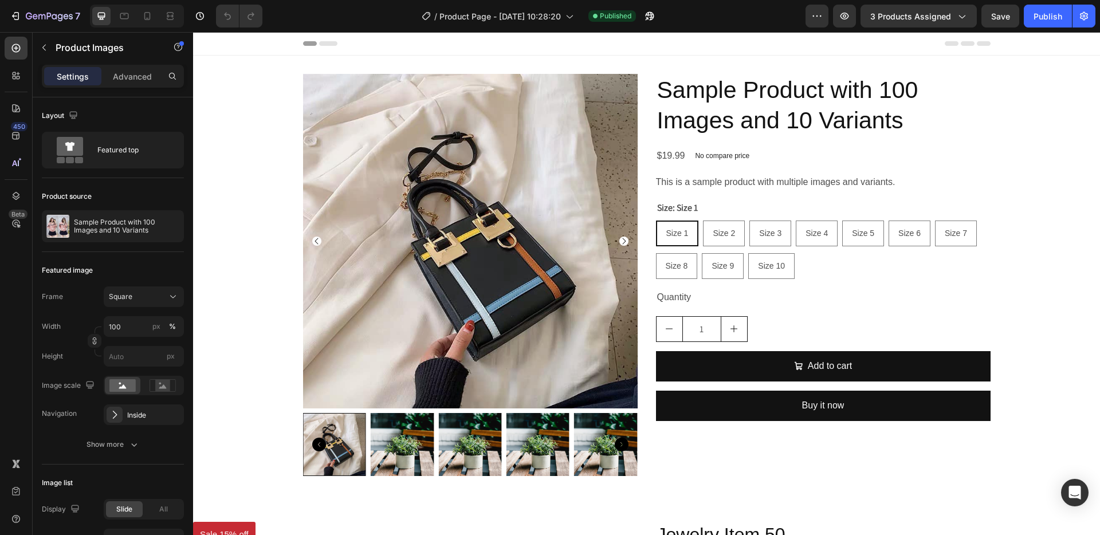
click at [622, 240] on icon "Carousel Next Arrow" at bounding box center [623, 241] width 3 height 6
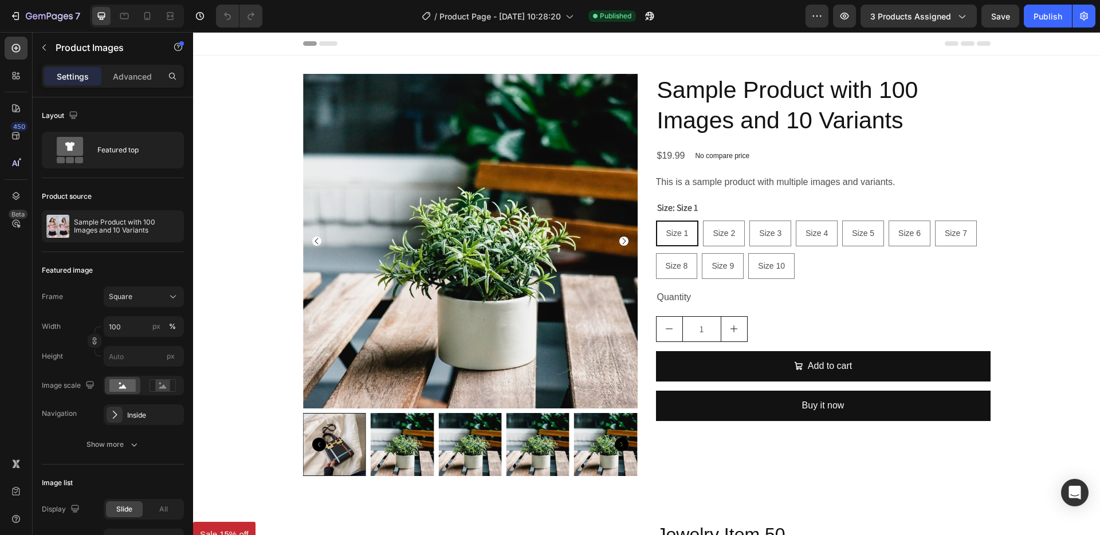
click at [622, 240] on icon "Carousel Next Arrow" at bounding box center [623, 241] width 3 height 6
